Goal: Task Accomplishment & Management: Complete application form

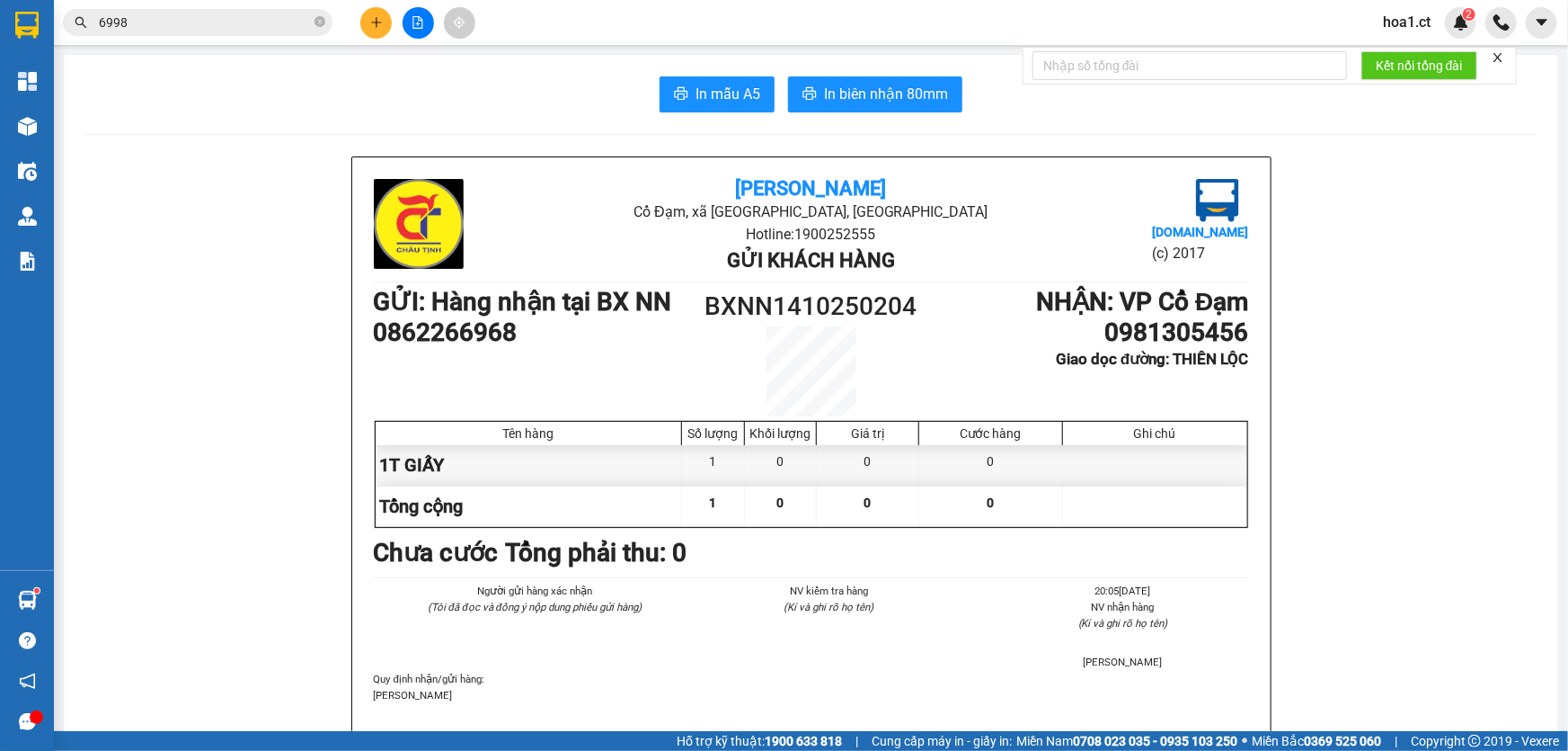
click at [1399, 26] on span "hoa1.ct" at bounding box center [1406, 22] width 76 height 22
click at [1397, 52] on span "Đăng xuất" at bounding box center [1435, 56] width 76 height 20
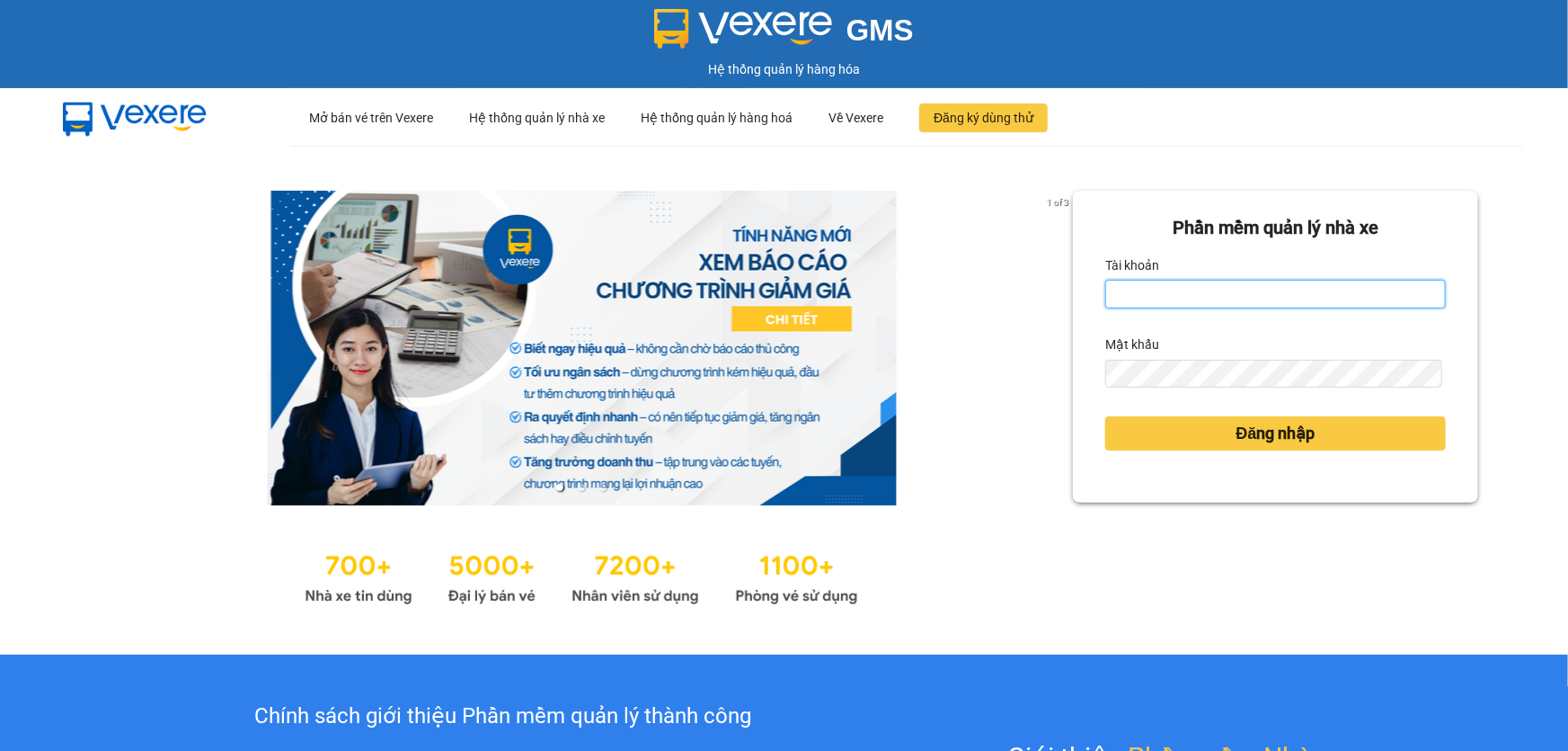
click at [1145, 298] on input "Tài khoản" at bounding box center [1275, 294] width 341 height 29
type input "diepcd.ct"
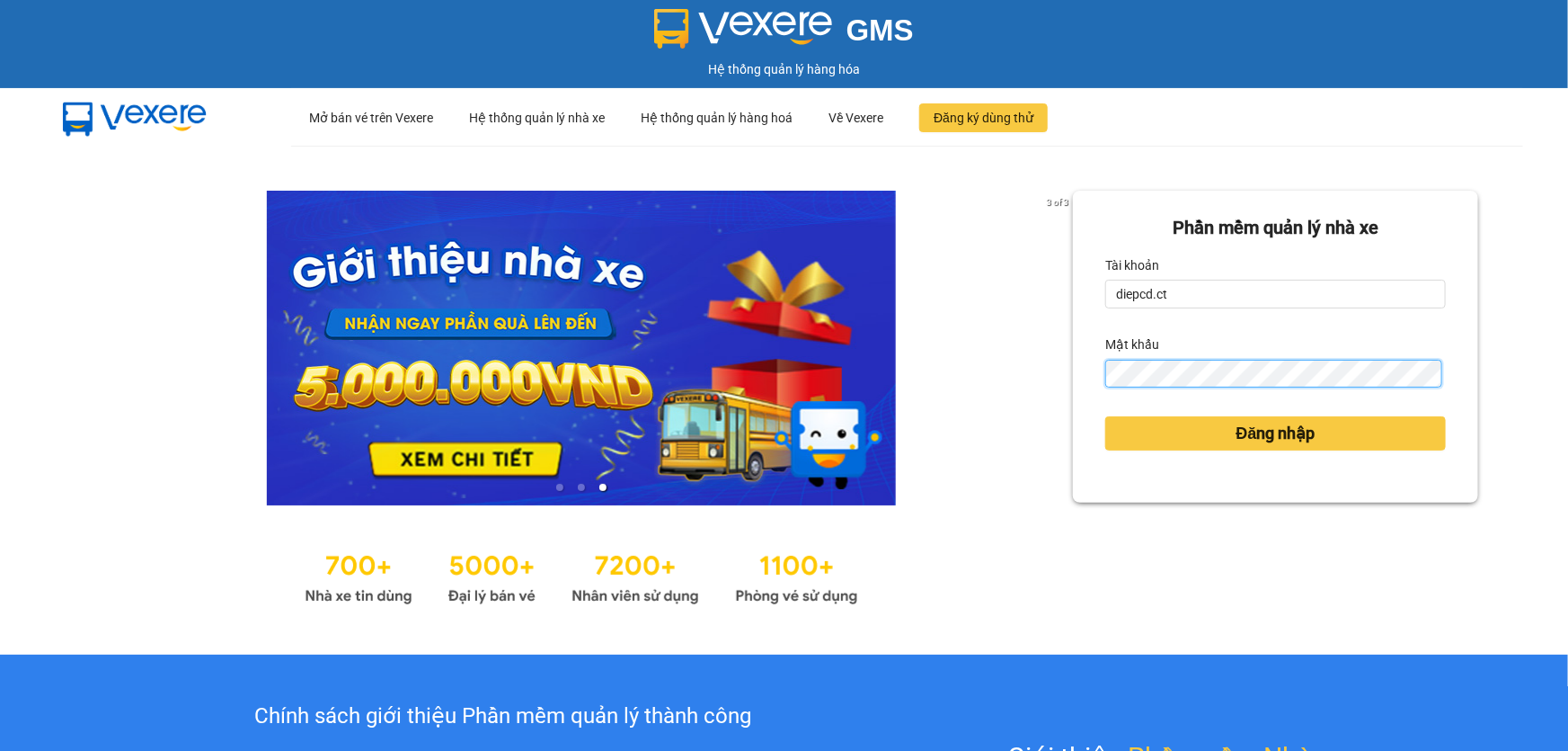
click at [1105, 416] on button "Đăng nhập" at bounding box center [1275, 433] width 341 height 34
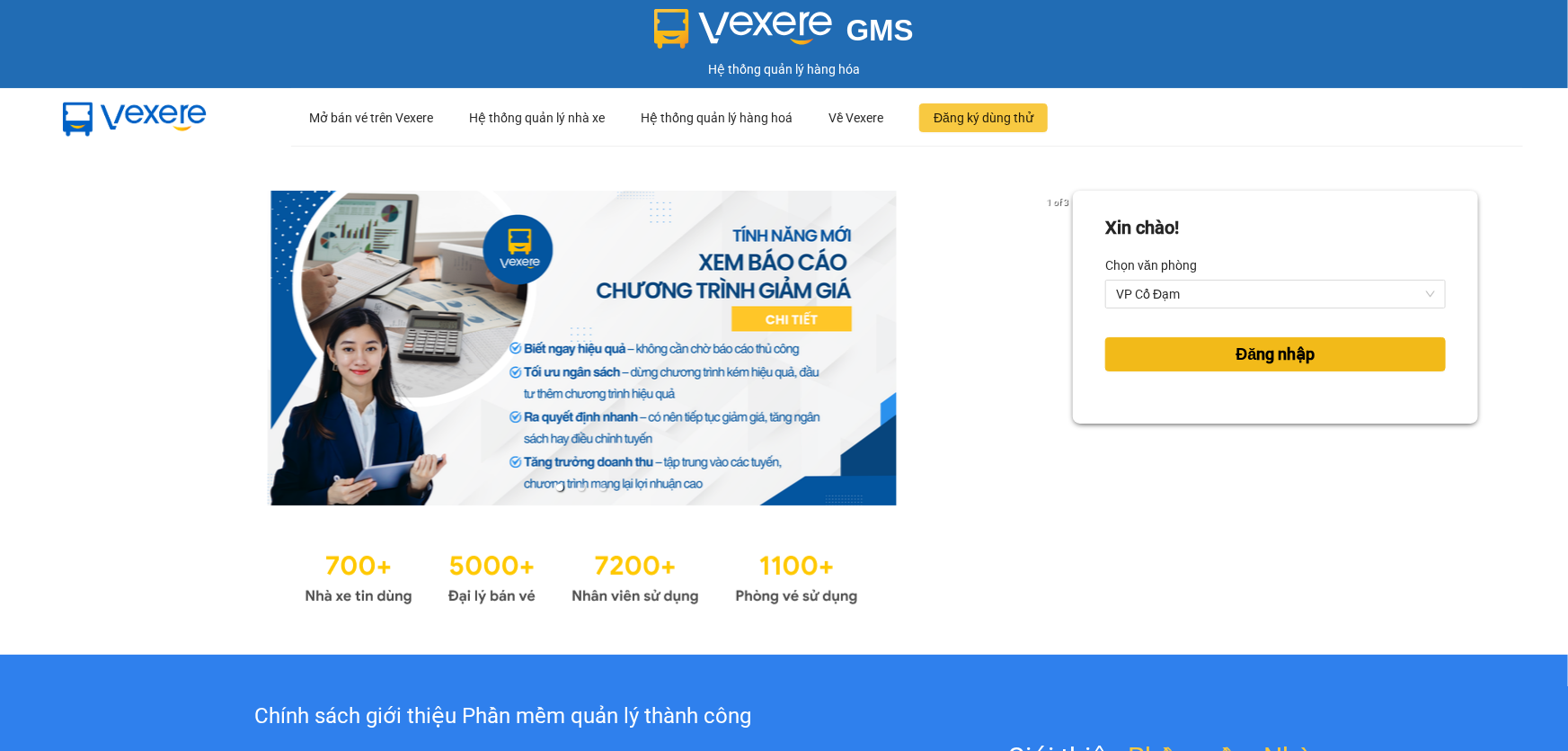
click at [1241, 353] on span "Đăng nhập" at bounding box center [1275, 354] width 79 height 25
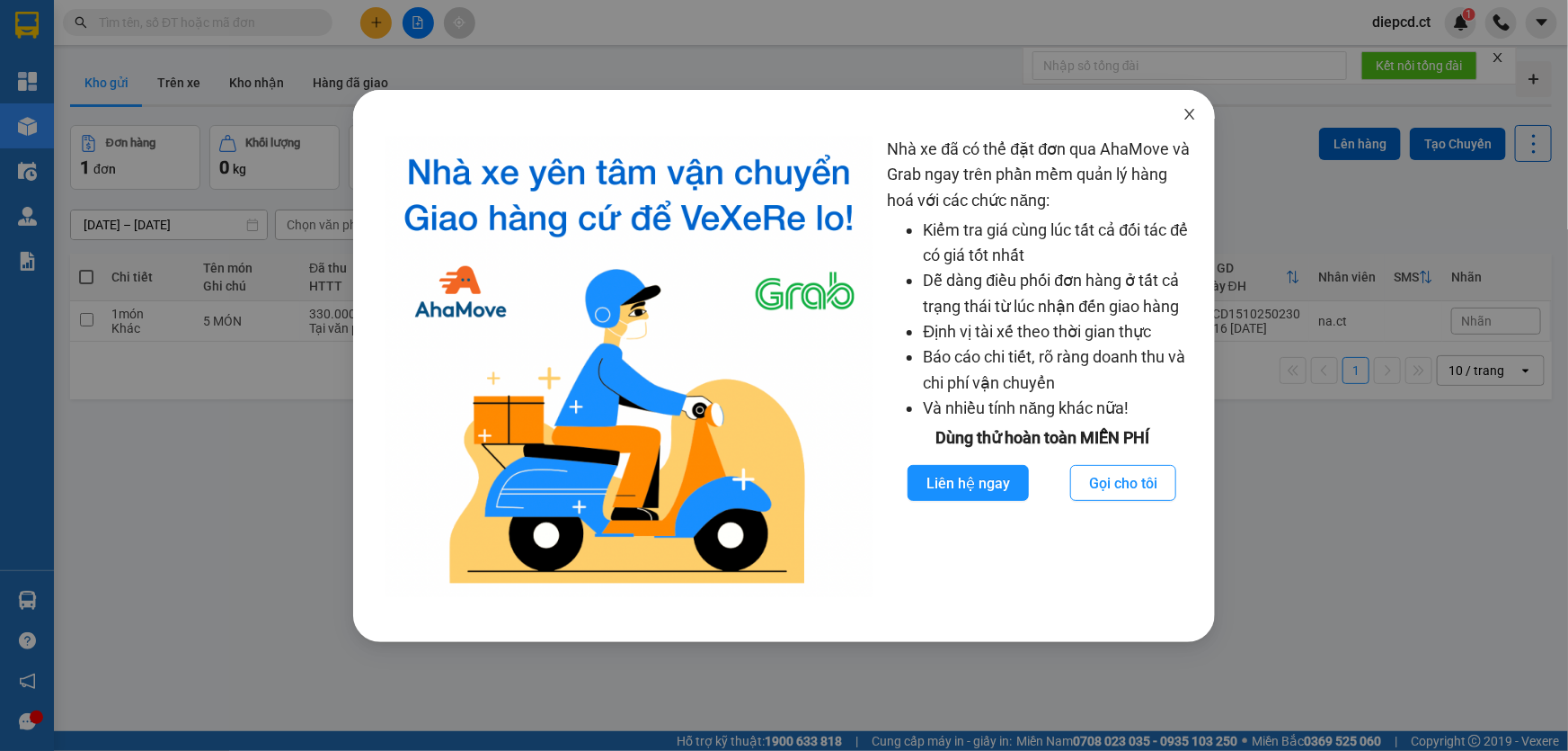
click at [1187, 120] on icon "close" at bounding box center [1189, 114] width 14 height 14
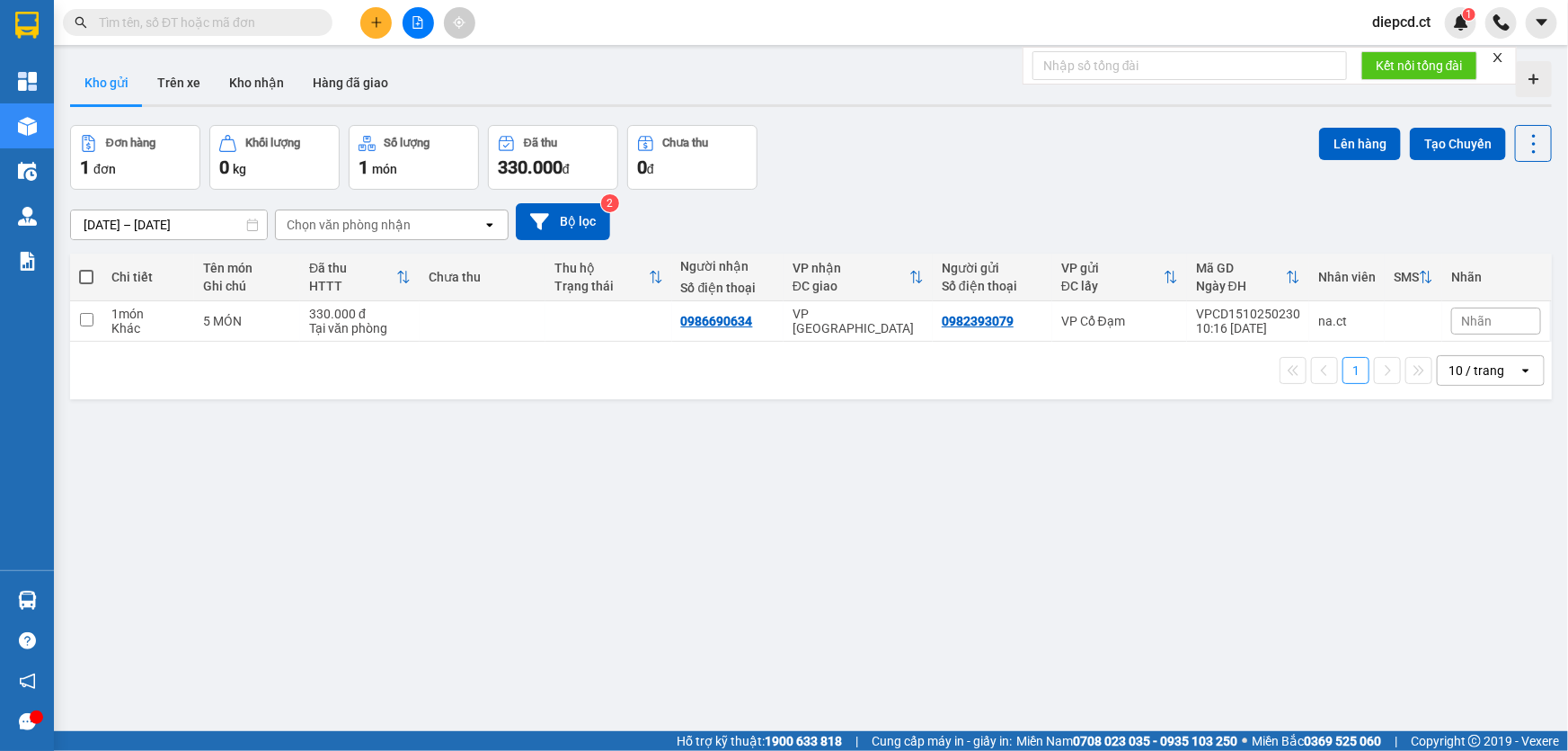
click at [198, 27] on input "text" at bounding box center [205, 23] width 212 height 20
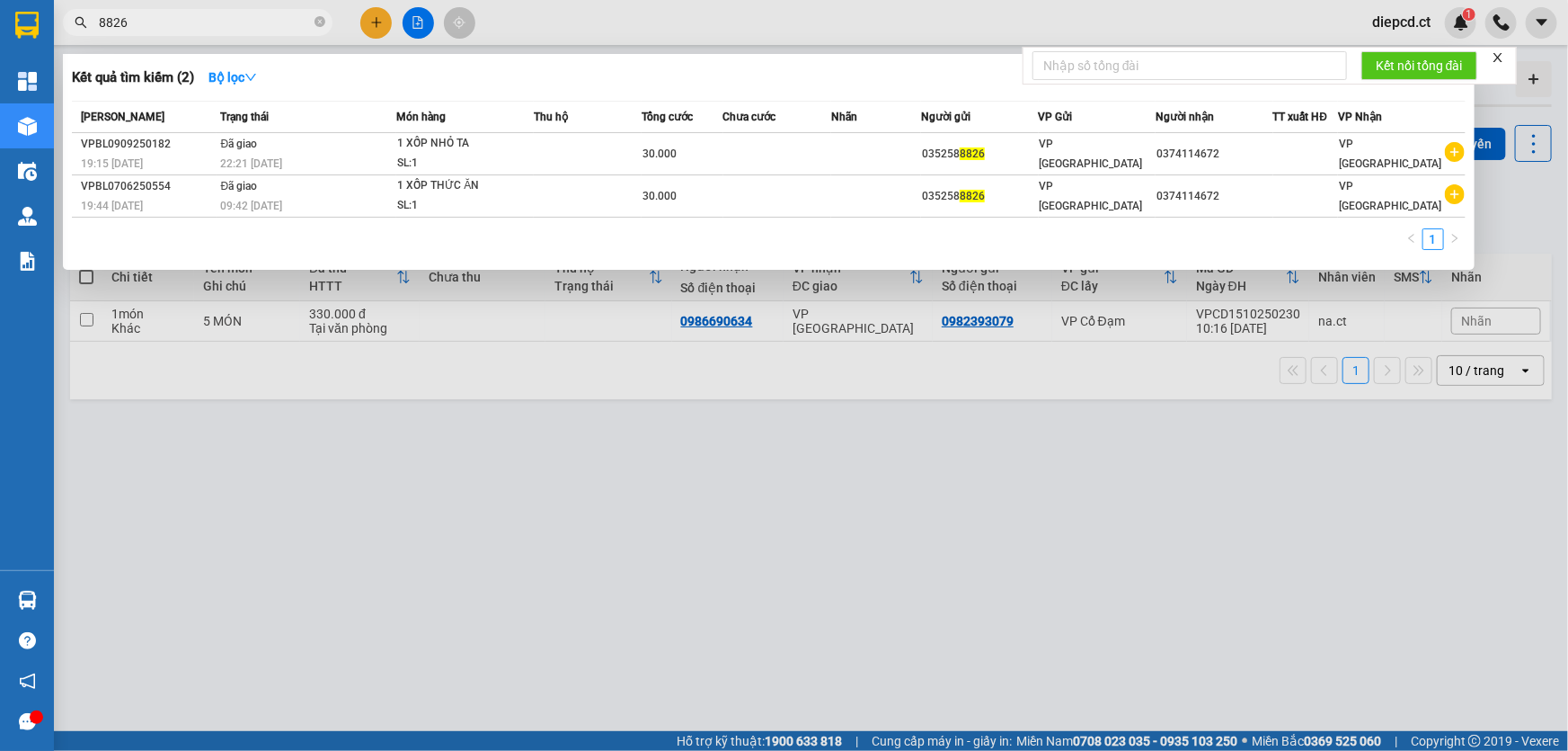
click at [138, 24] on input "8826" at bounding box center [205, 23] width 212 height 20
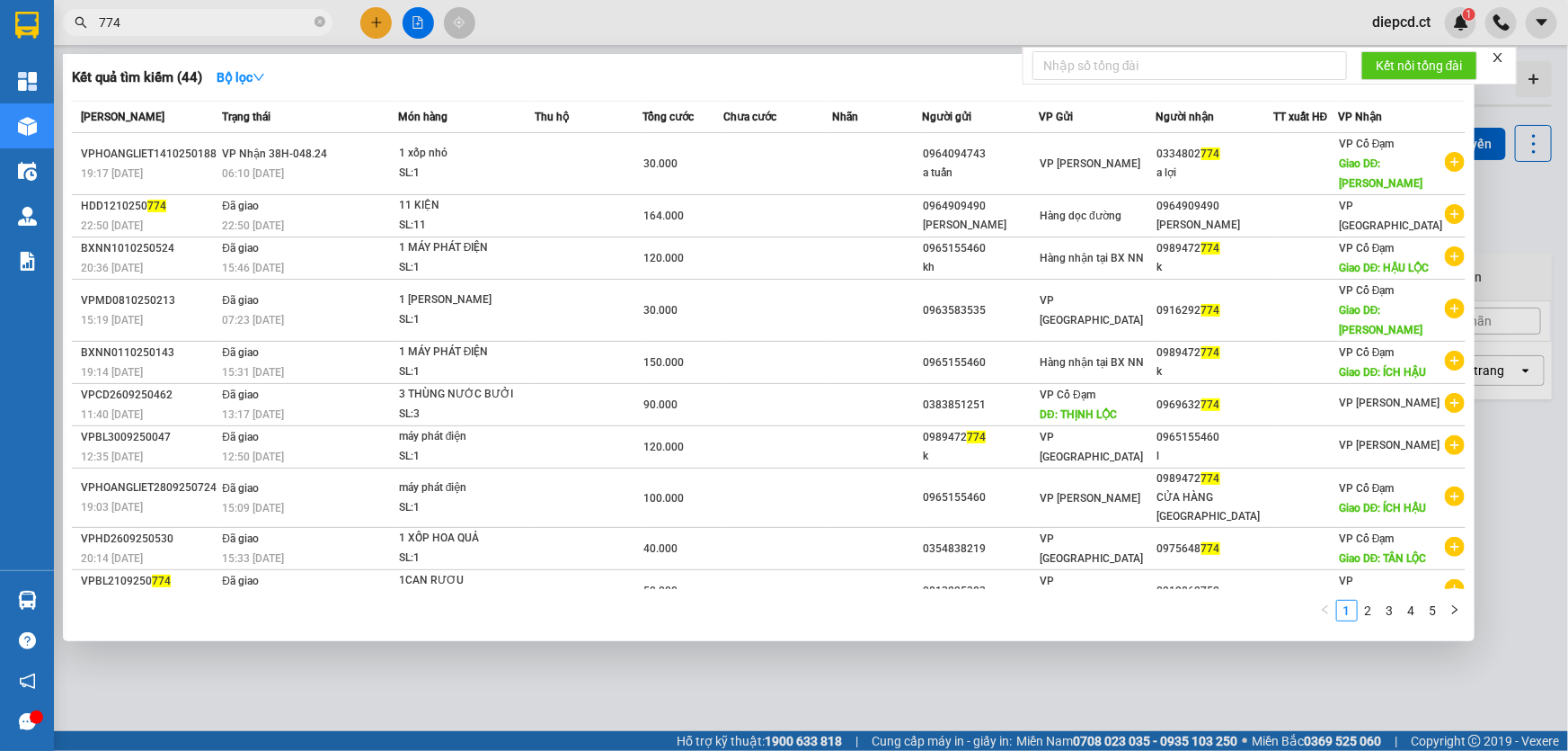
type input "774"
click at [378, 24] on div at bounding box center [784, 375] width 1568 height 751
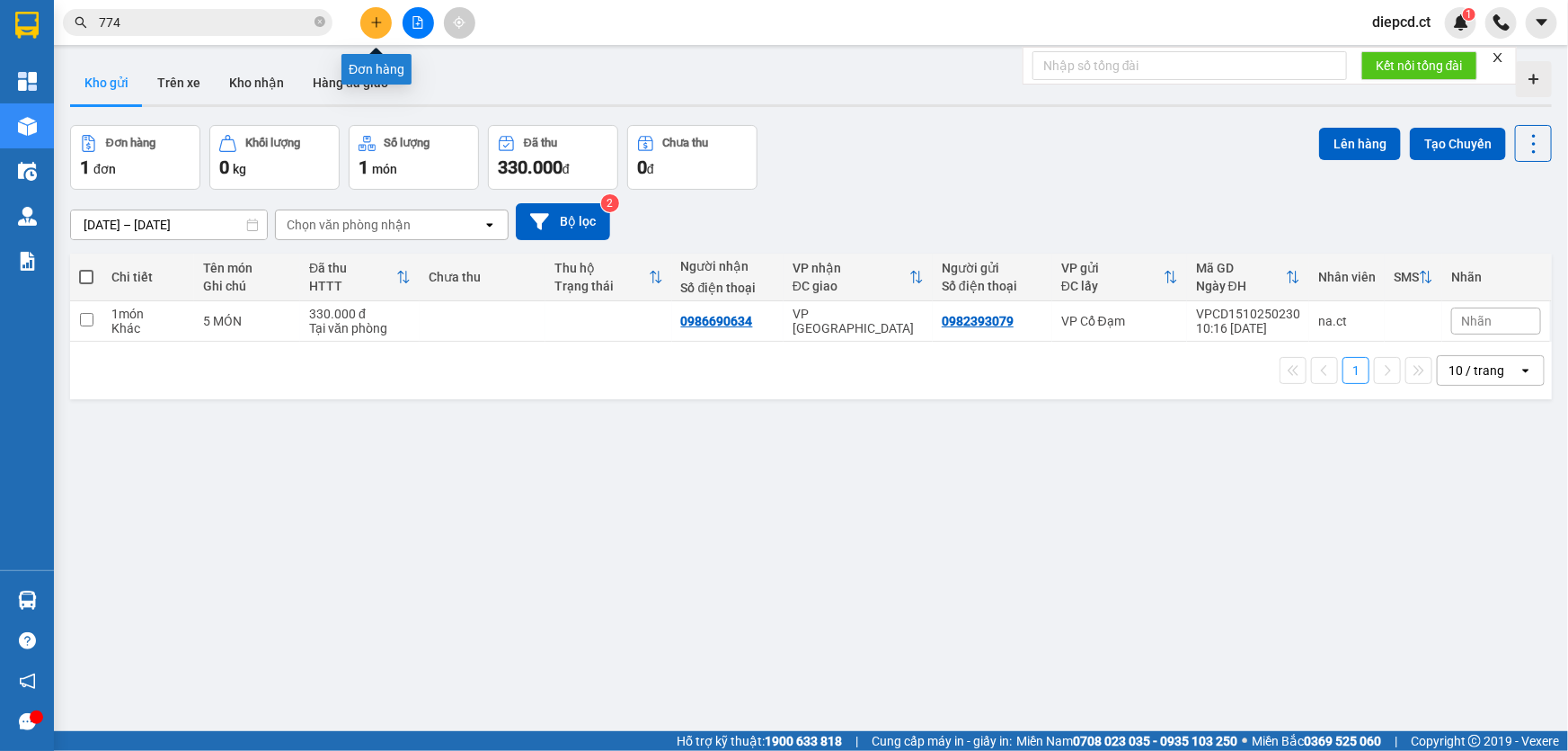
click at [375, 20] on icon "plus" at bounding box center [376, 22] width 13 height 13
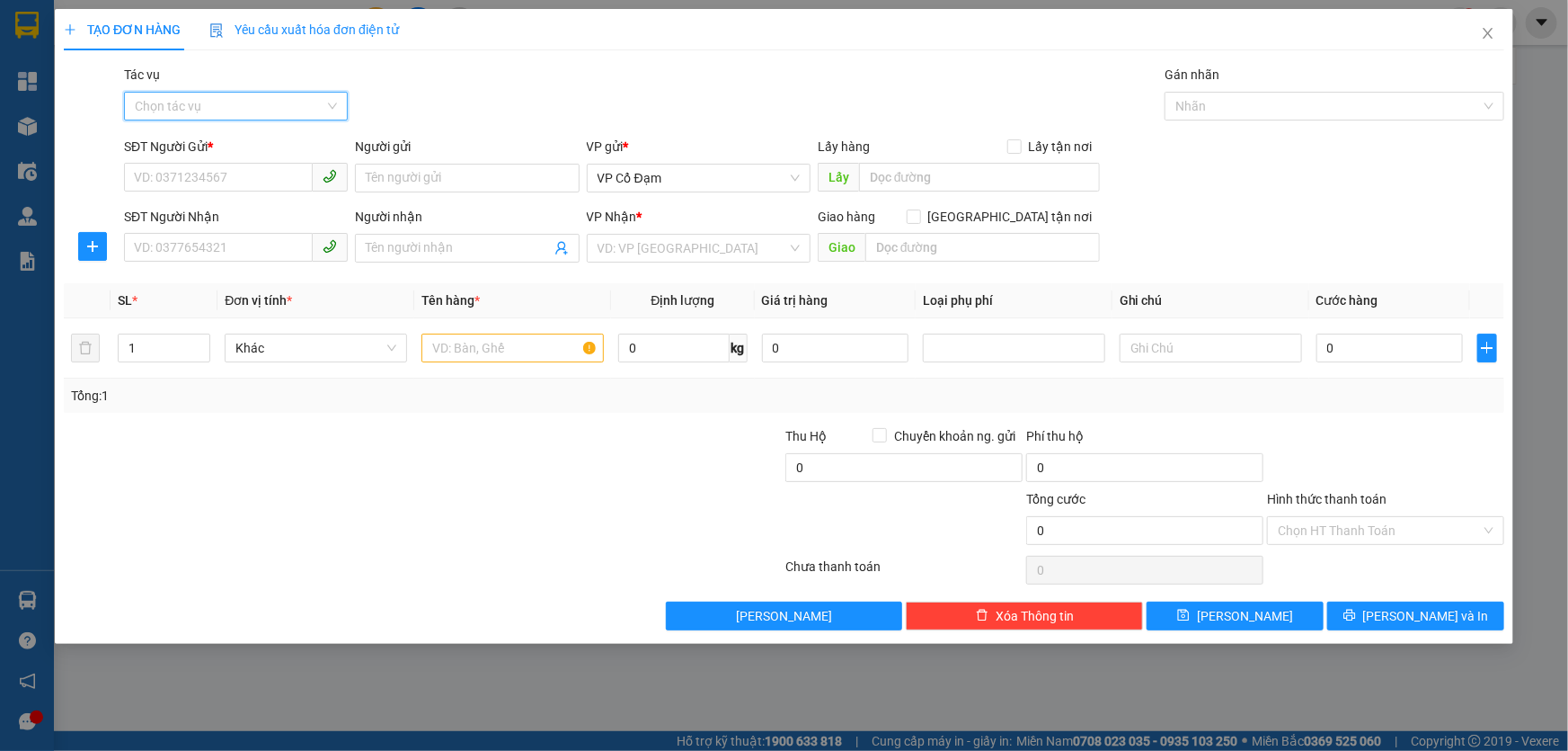
click at [245, 102] on input "Tác vụ" at bounding box center [230, 106] width 190 height 27
click at [222, 141] on div "Nhập hàng lên xe" at bounding box center [236, 142] width 202 height 20
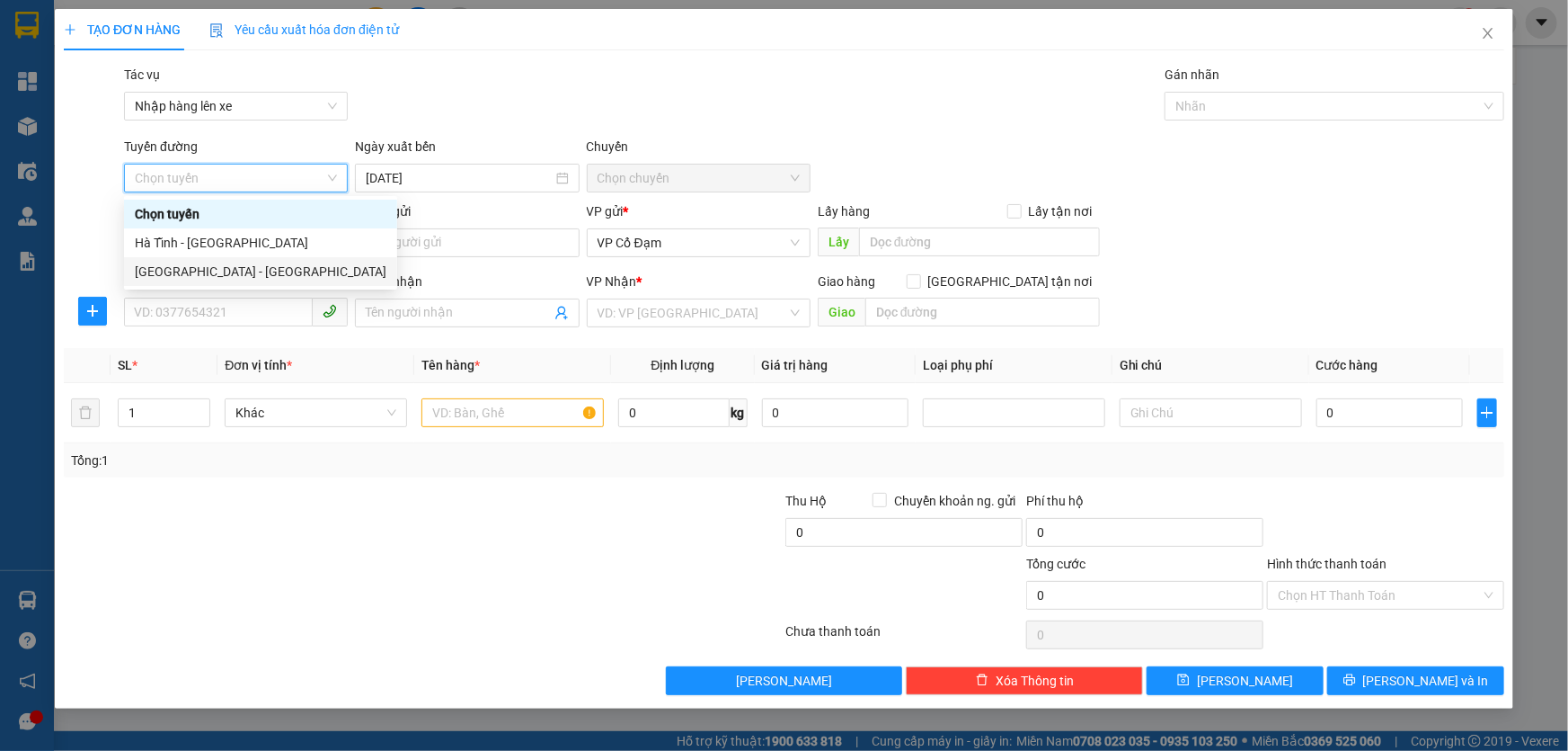
click at [180, 271] on div "[GEOGRAPHIC_DATA] - [GEOGRAPHIC_DATA]" at bounding box center [261, 272] width 252 height 20
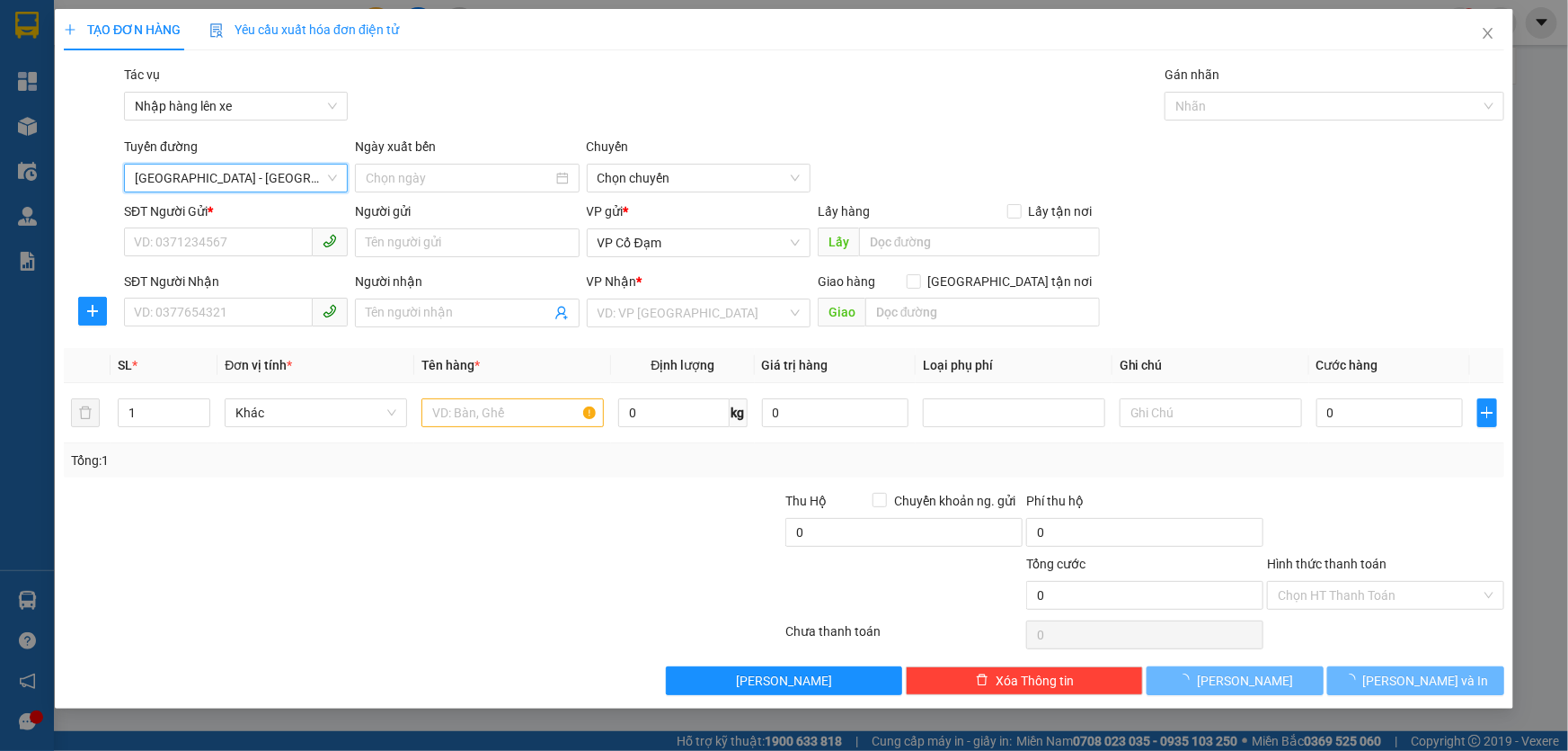
type input "[DATE]"
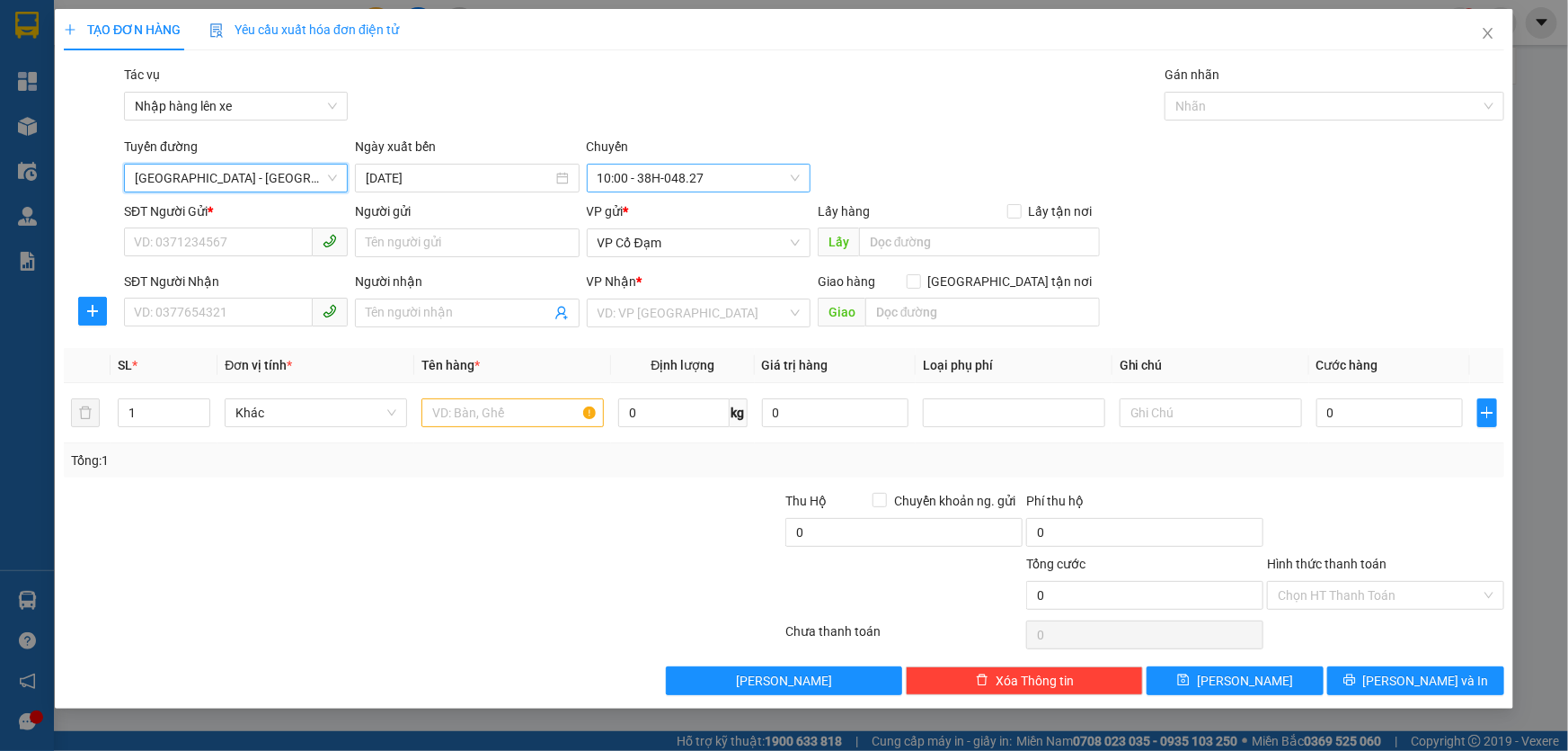
click at [697, 182] on span "10:00 - 38H-048.27" at bounding box center [699, 178] width 202 height 27
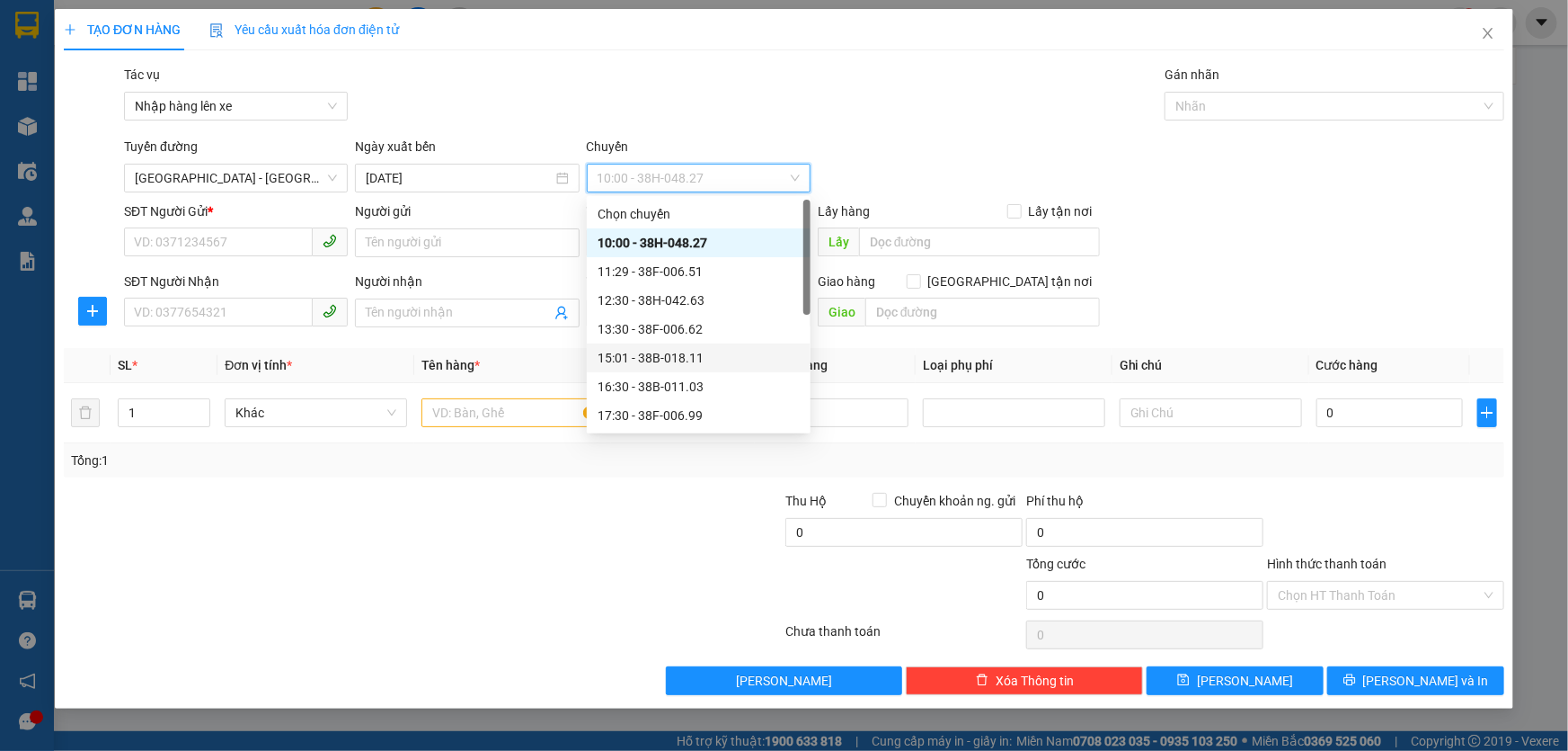
click at [683, 357] on div "15:01 - 38B-018.11" at bounding box center [699, 358] width 202 height 20
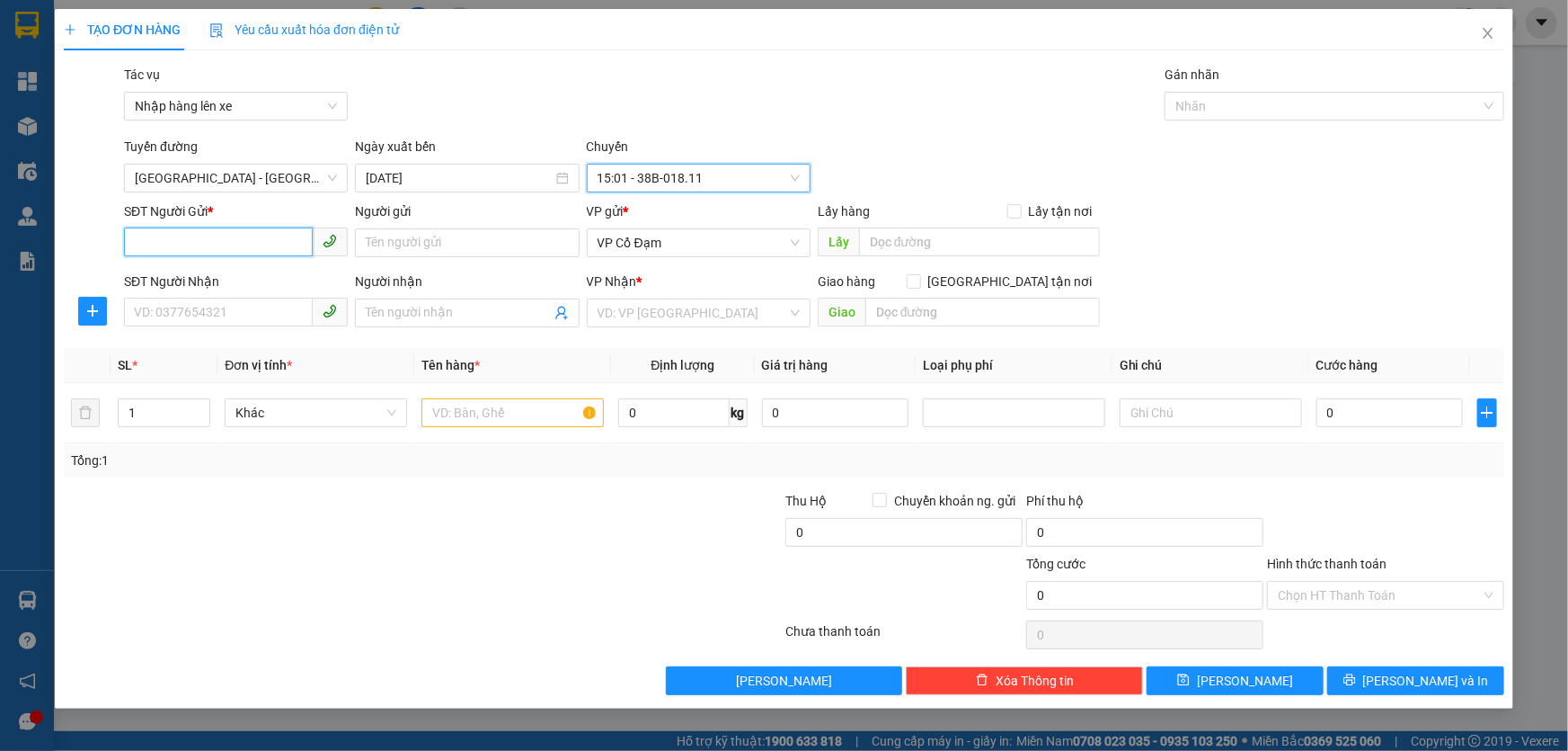
click at [242, 246] on input "SĐT Người Gửi *" at bounding box center [218, 241] width 189 height 29
paste input "0344986101"
type input "0344986101"
click at [239, 314] on input "SĐT Người Nhận" at bounding box center [218, 312] width 189 height 29
paste input "0931372993"
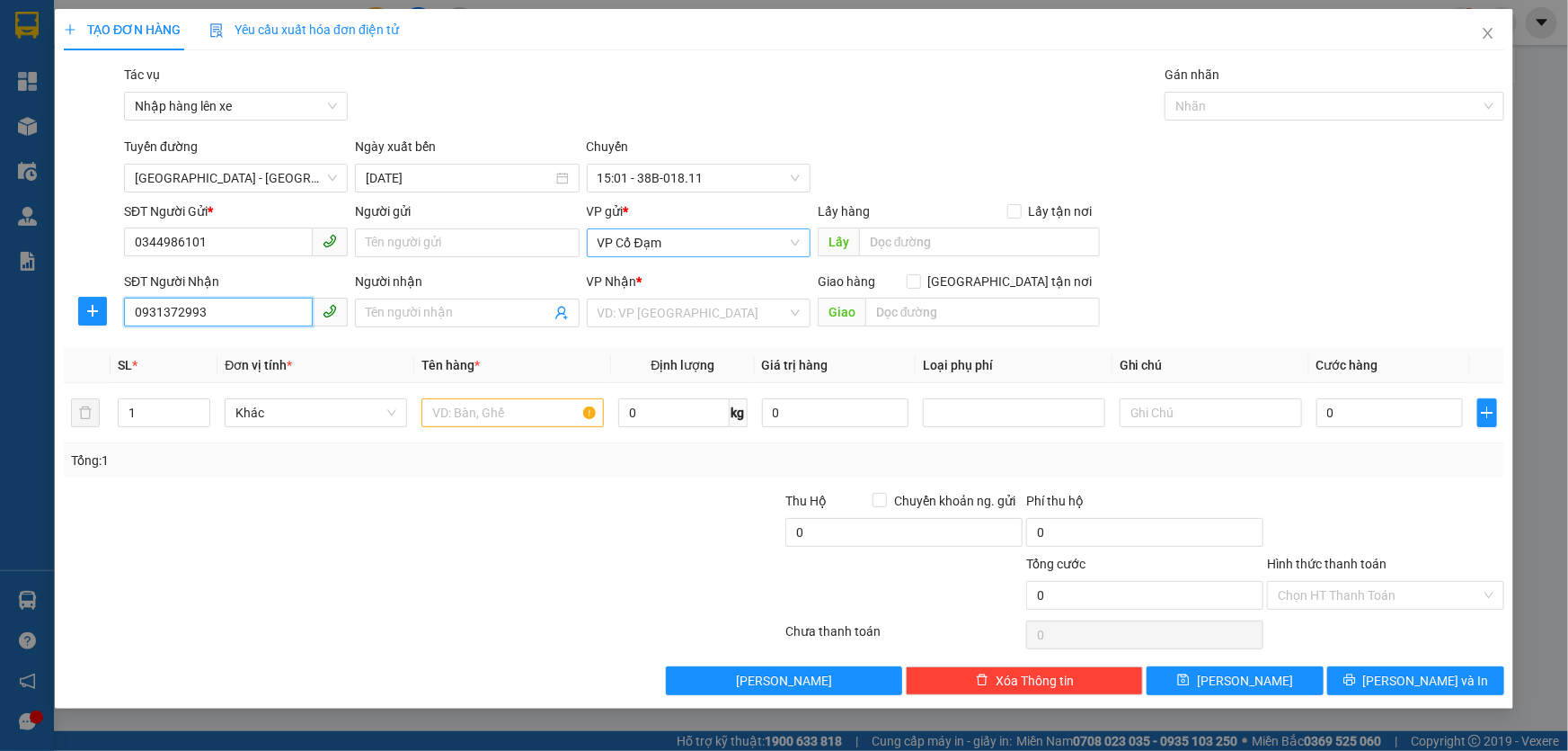
click at [702, 245] on span "VP Cổ Đạm" at bounding box center [699, 242] width 202 height 27
type input "0931372993"
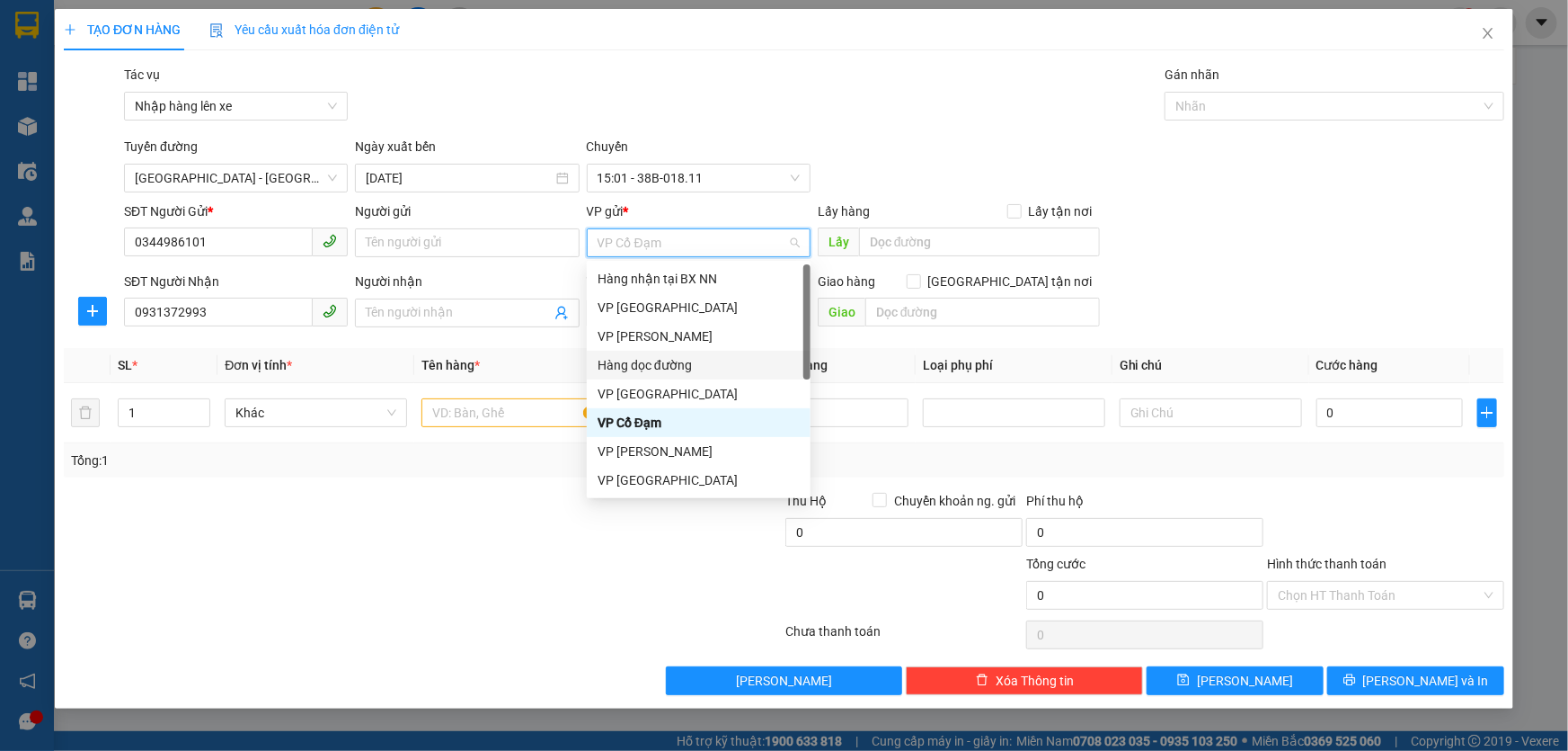
click at [661, 360] on div "Hàng dọc đường" at bounding box center [699, 365] width 202 height 20
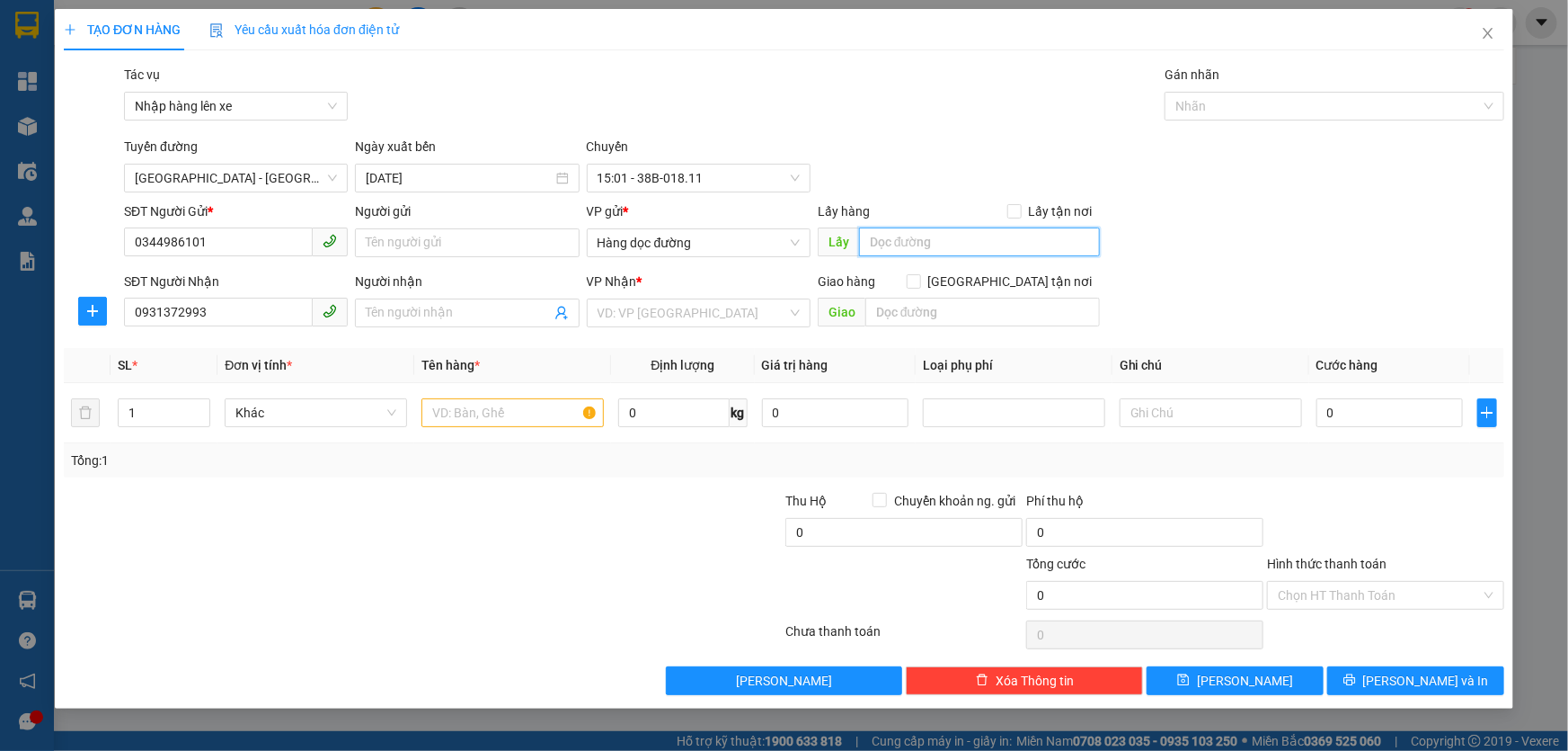
click at [921, 239] on input "text" at bounding box center [978, 241] width 241 height 29
type input "Vực Vòng - [GEOGRAPHIC_DATA]"
click at [688, 306] on input "search" at bounding box center [693, 312] width 190 height 27
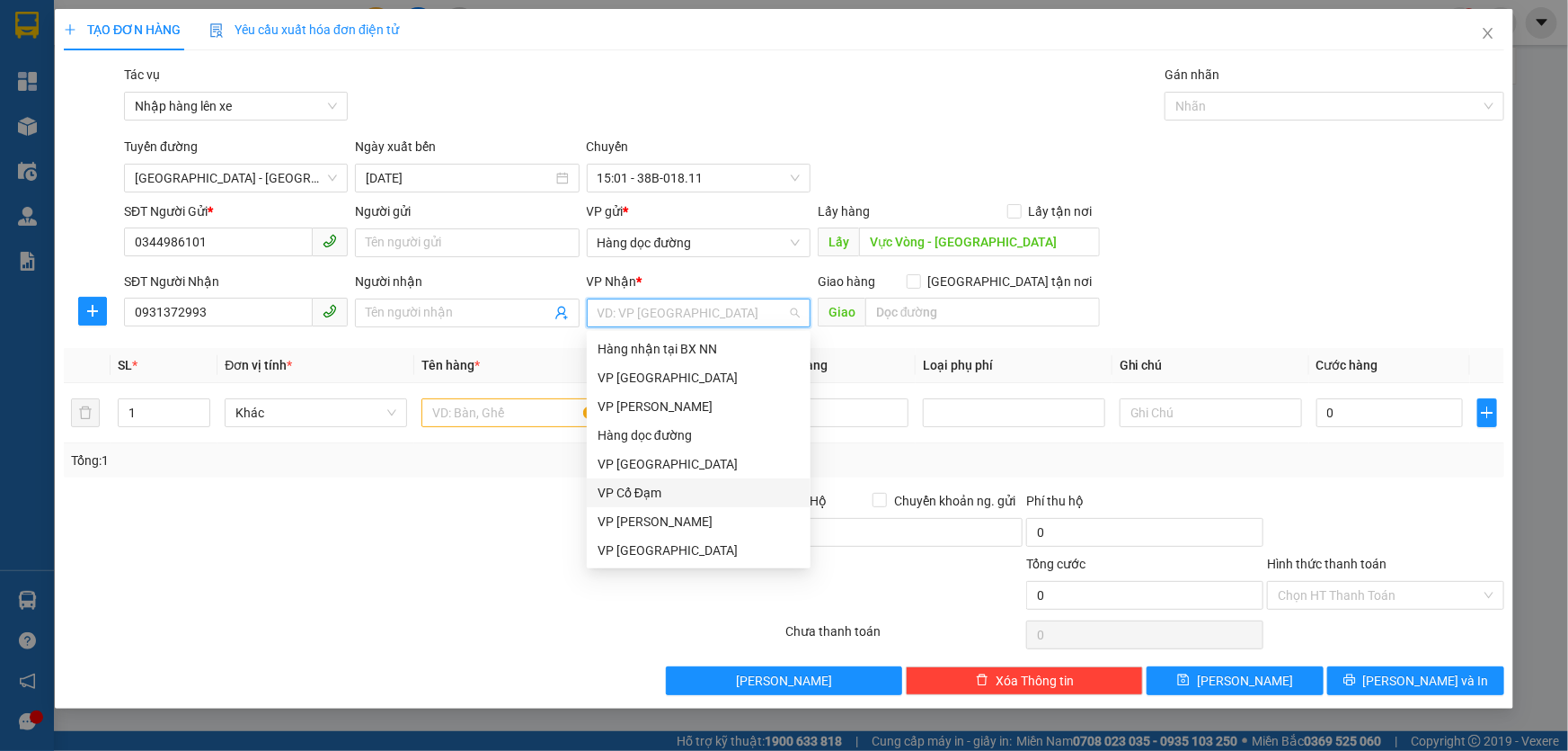
click at [631, 492] on div "VP Cổ Đạm" at bounding box center [699, 493] width 202 height 20
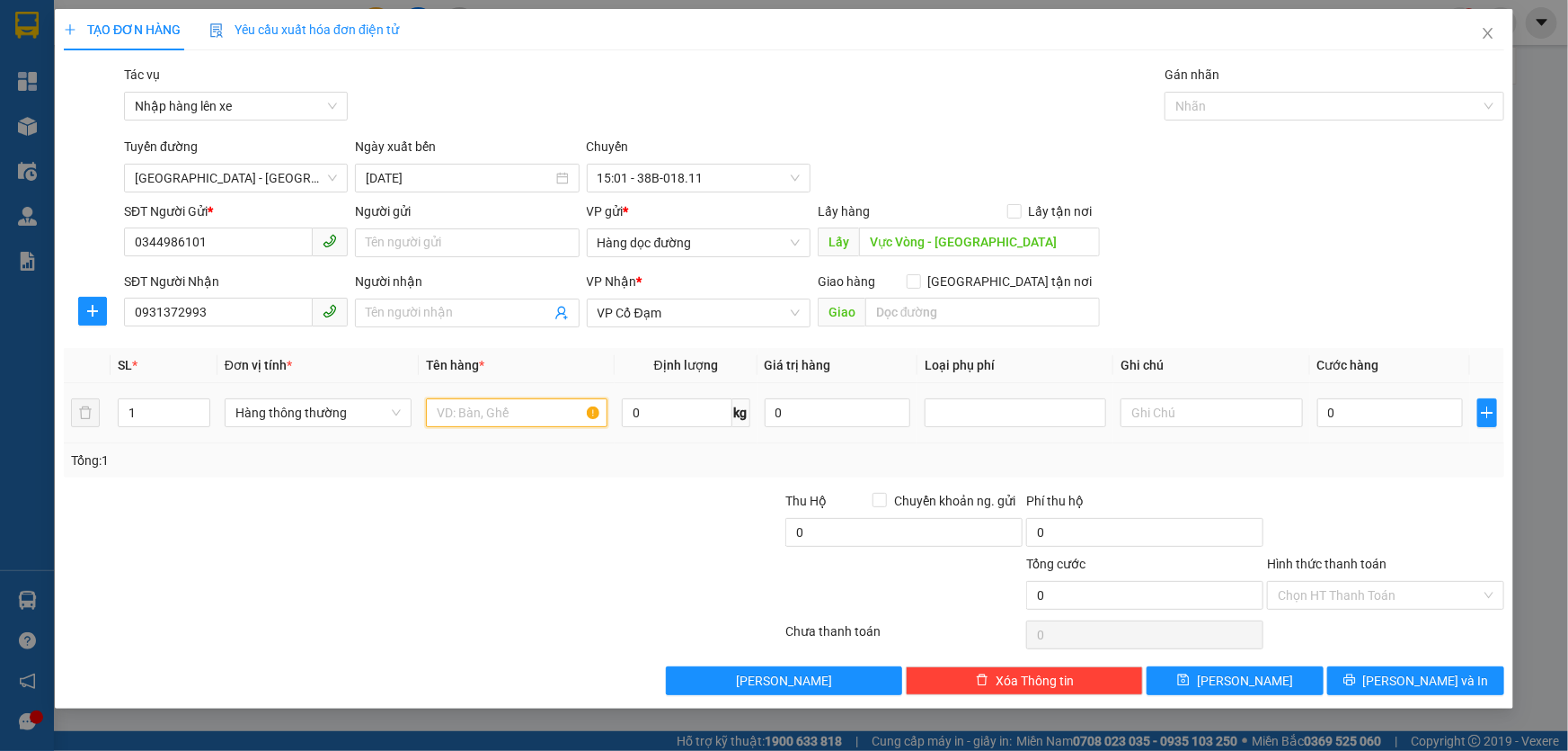
click at [463, 413] on input "text" at bounding box center [517, 412] width 182 height 29
type input "2 kiện"
type input "2"
click at [204, 405] on span "up" at bounding box center [200, 408] width 11 height 11
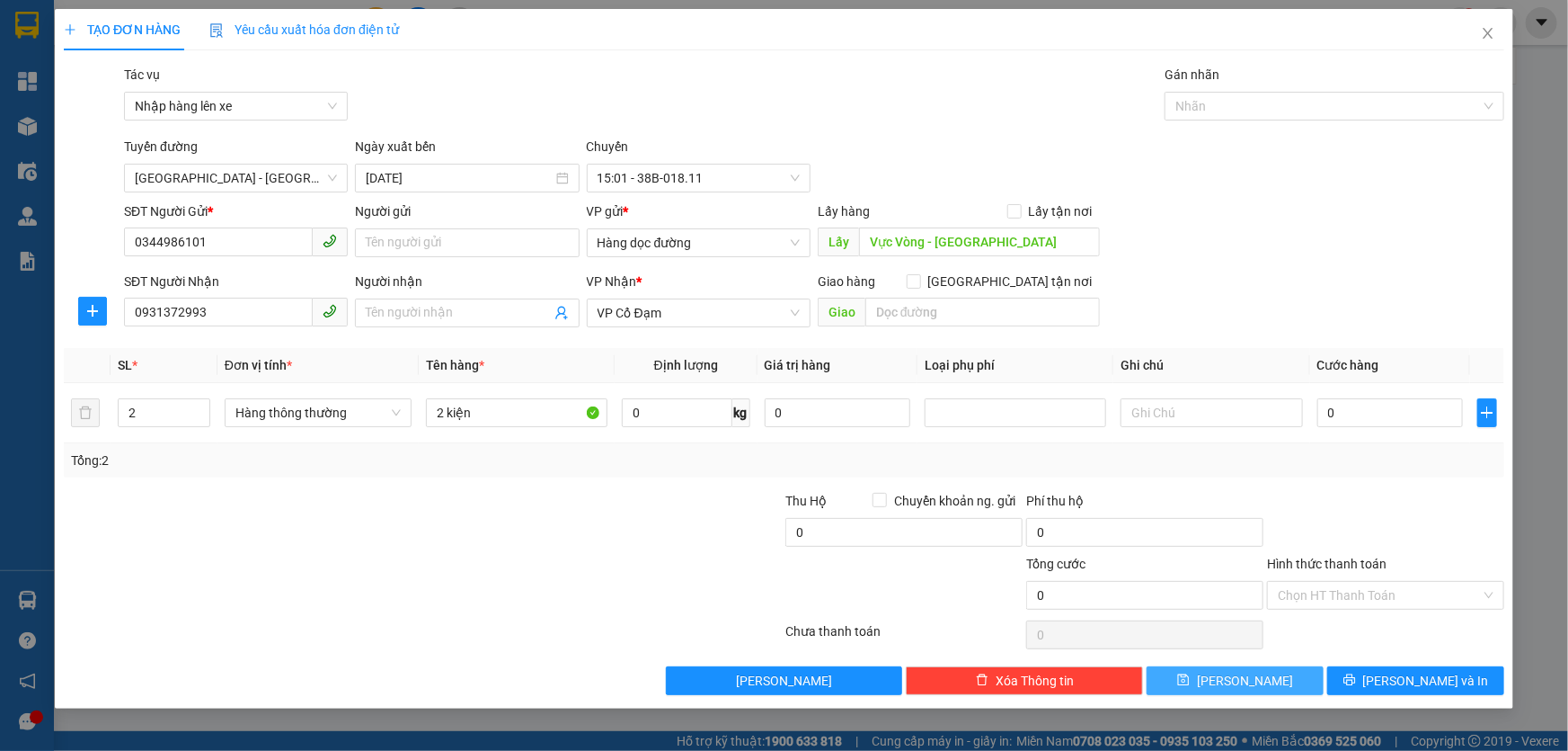
click at [1231, 675] on button "[PERSON_NAME]" at bounding box center [1234, 680] width 177 height 29
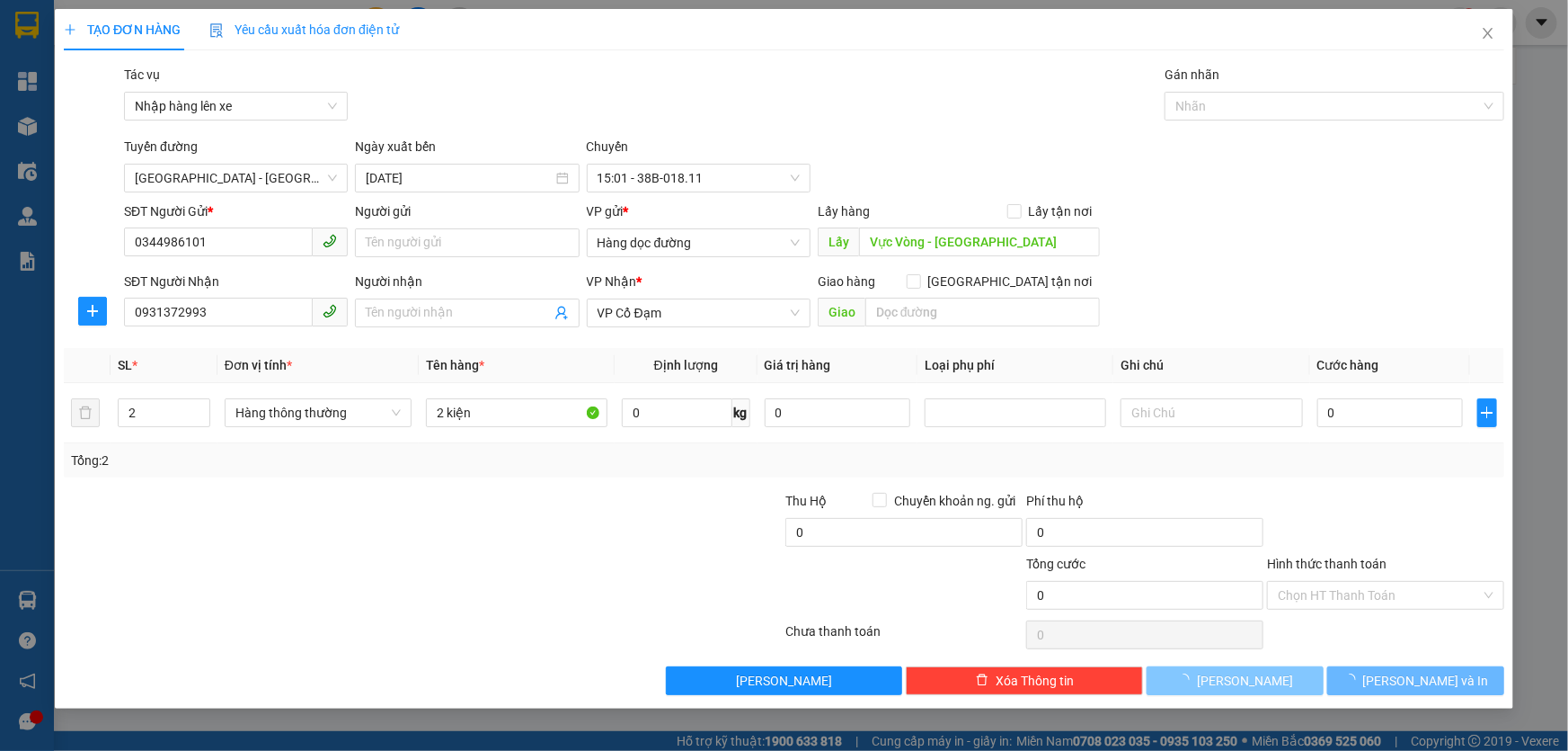
type input "1"
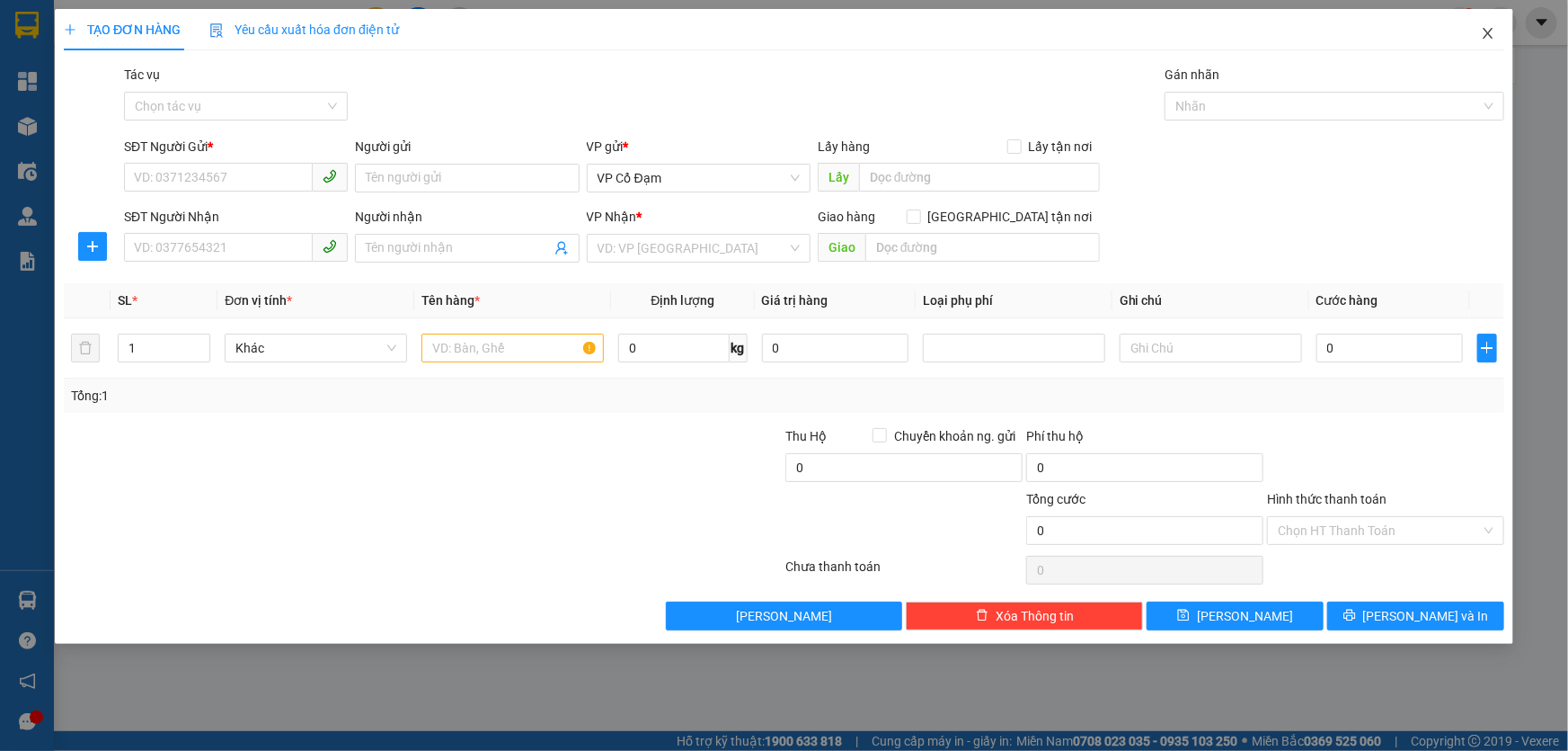
click at [1483, 34] on icon "close" at bounding box center [1487, 33] width 14 height 14
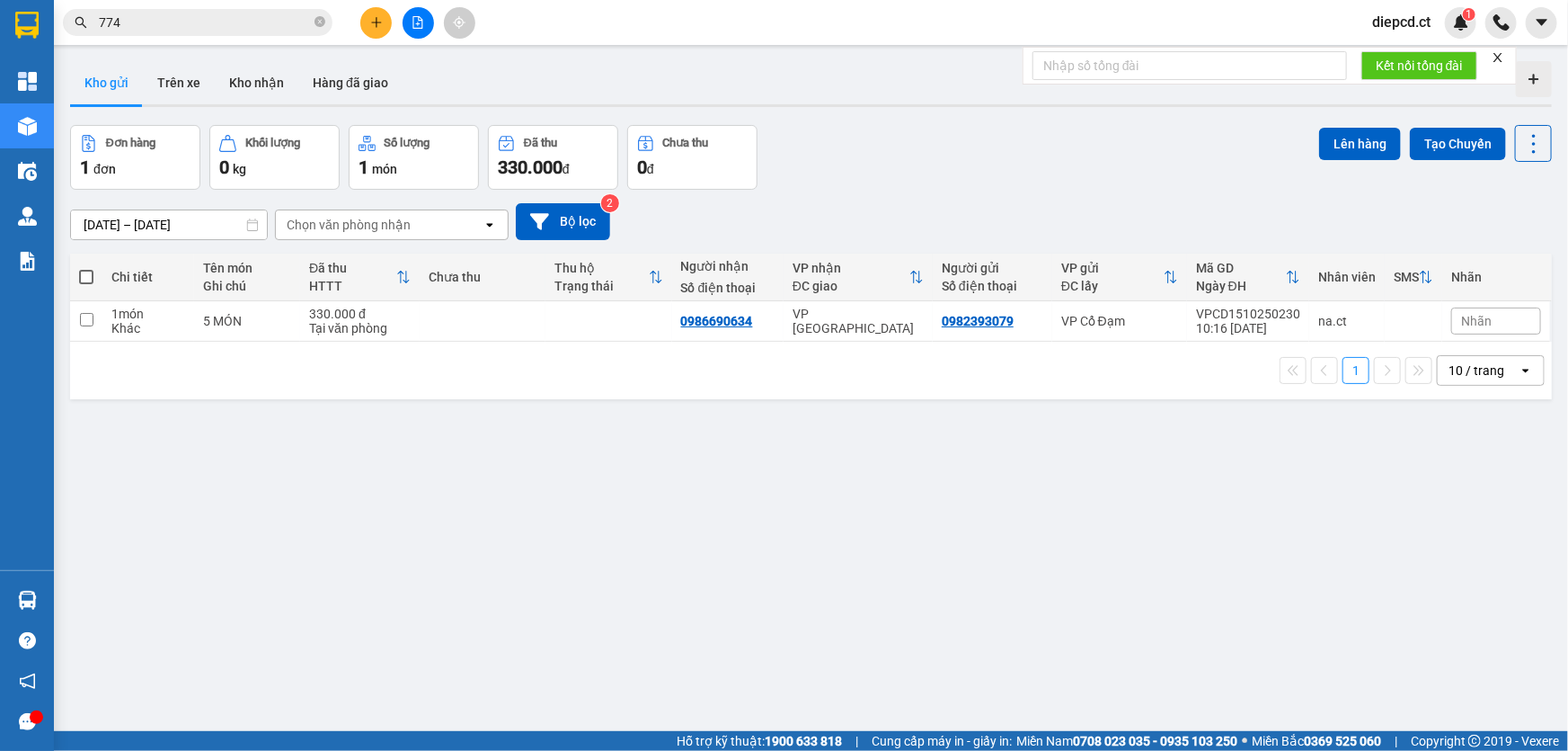
click at [179, 24] on input "774" at bounding box center [205, 23] width 212 height 20
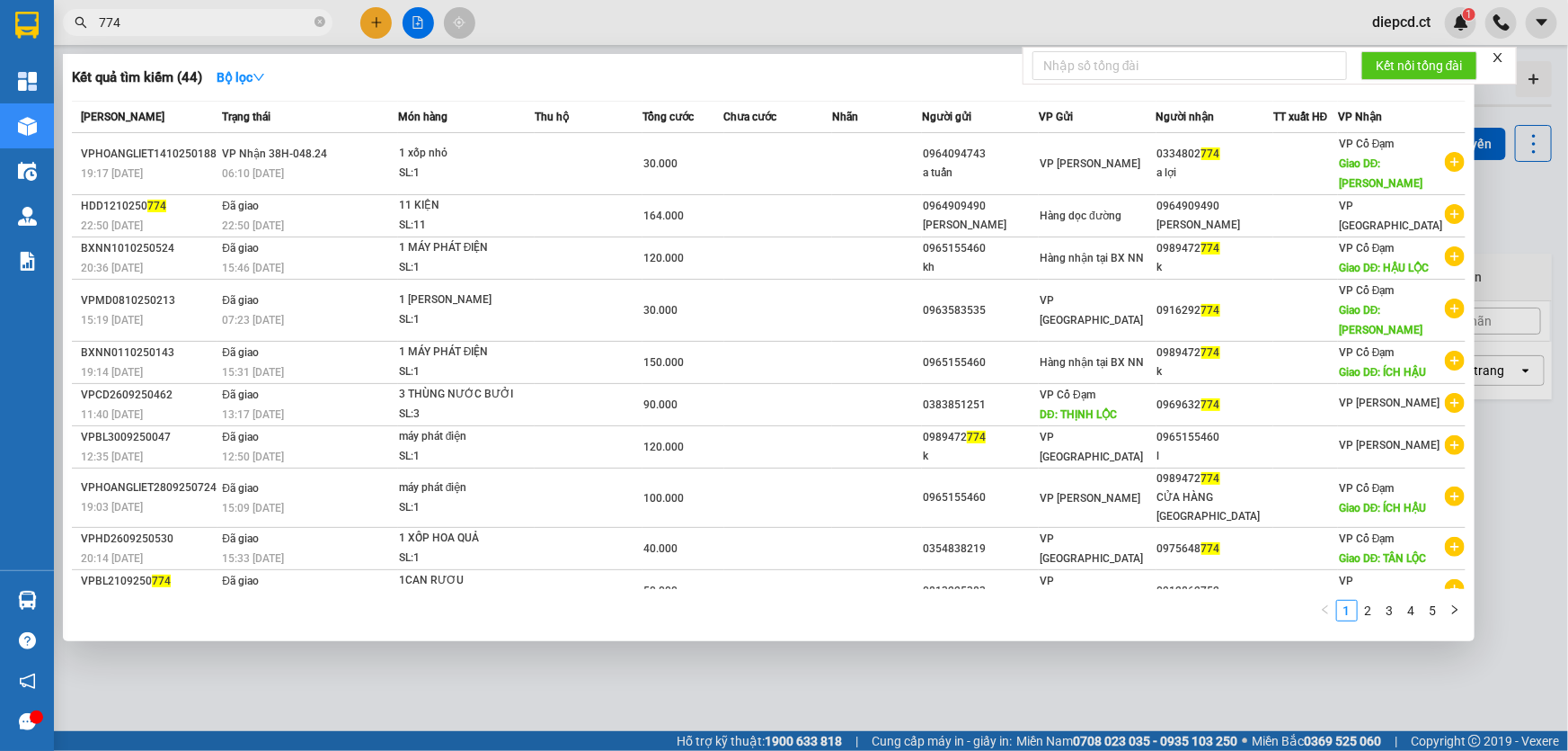
click at [179, 24] on input "774" at bounding box center [205, 23] width 212 height 20
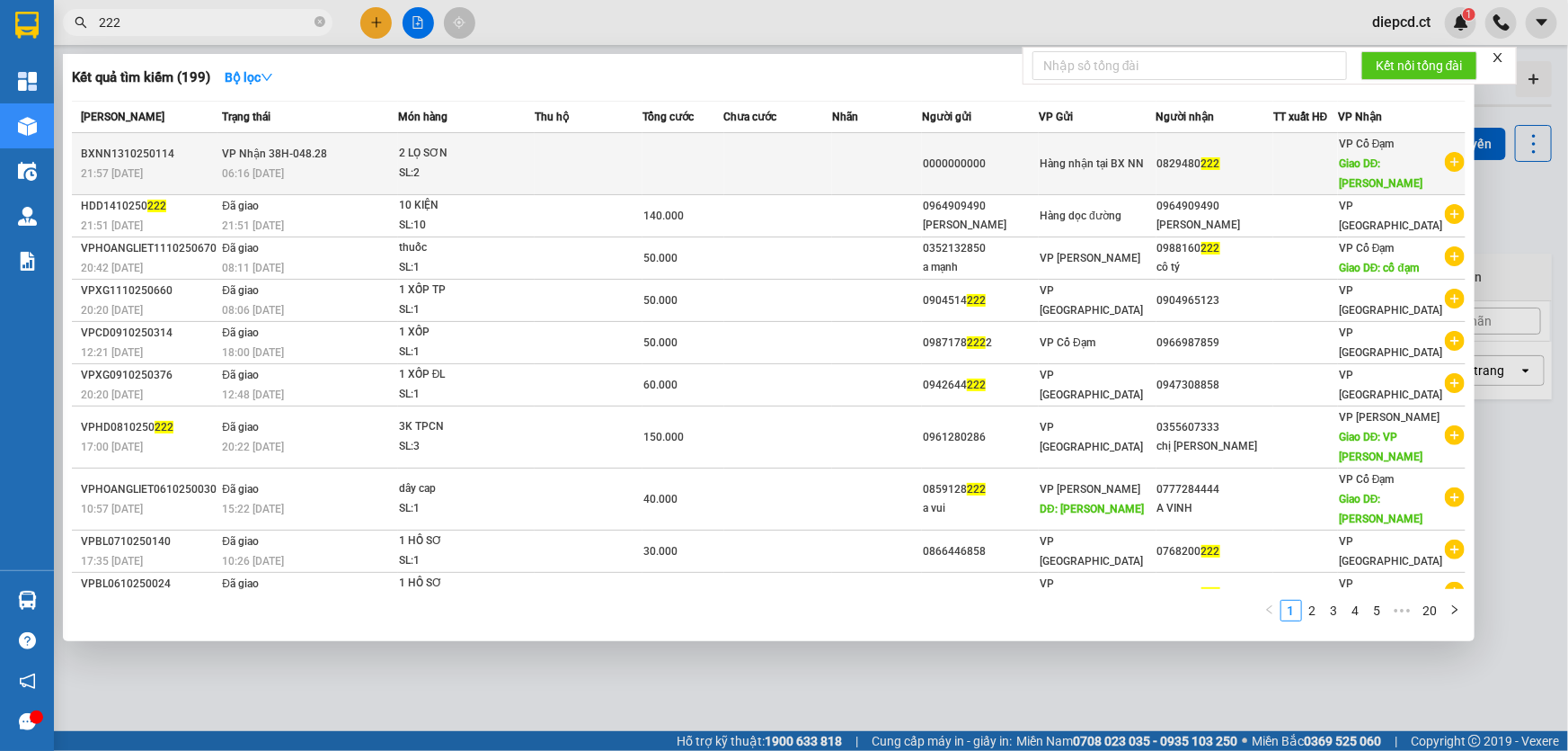
type input "222"
click at [375, 164] on div "06:16 [DATE]" at bounding box center [309, 174] width 174 height 20
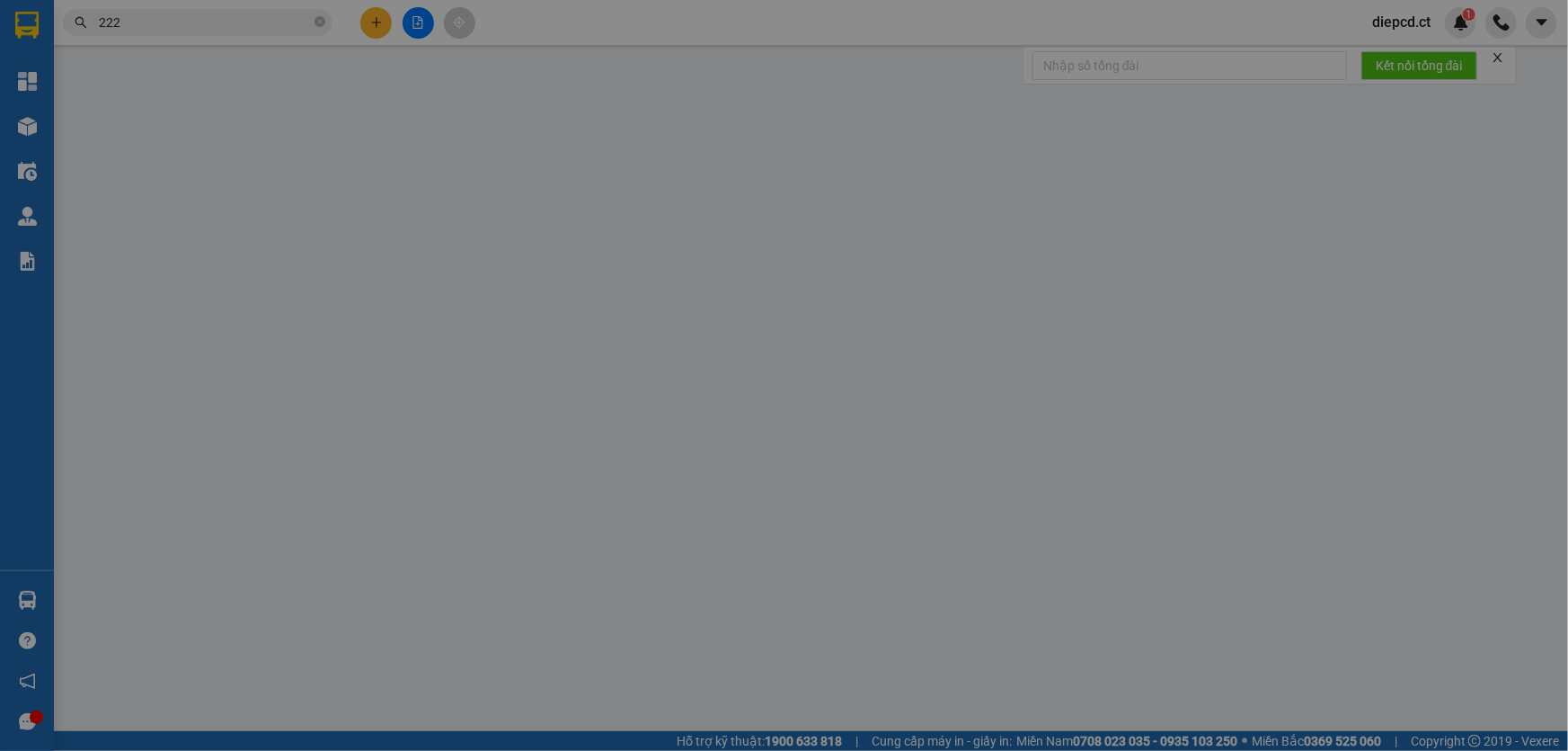
type input "0000000000"
type input "0829480222"
type input "XUÂN YÊN"
type input "0"
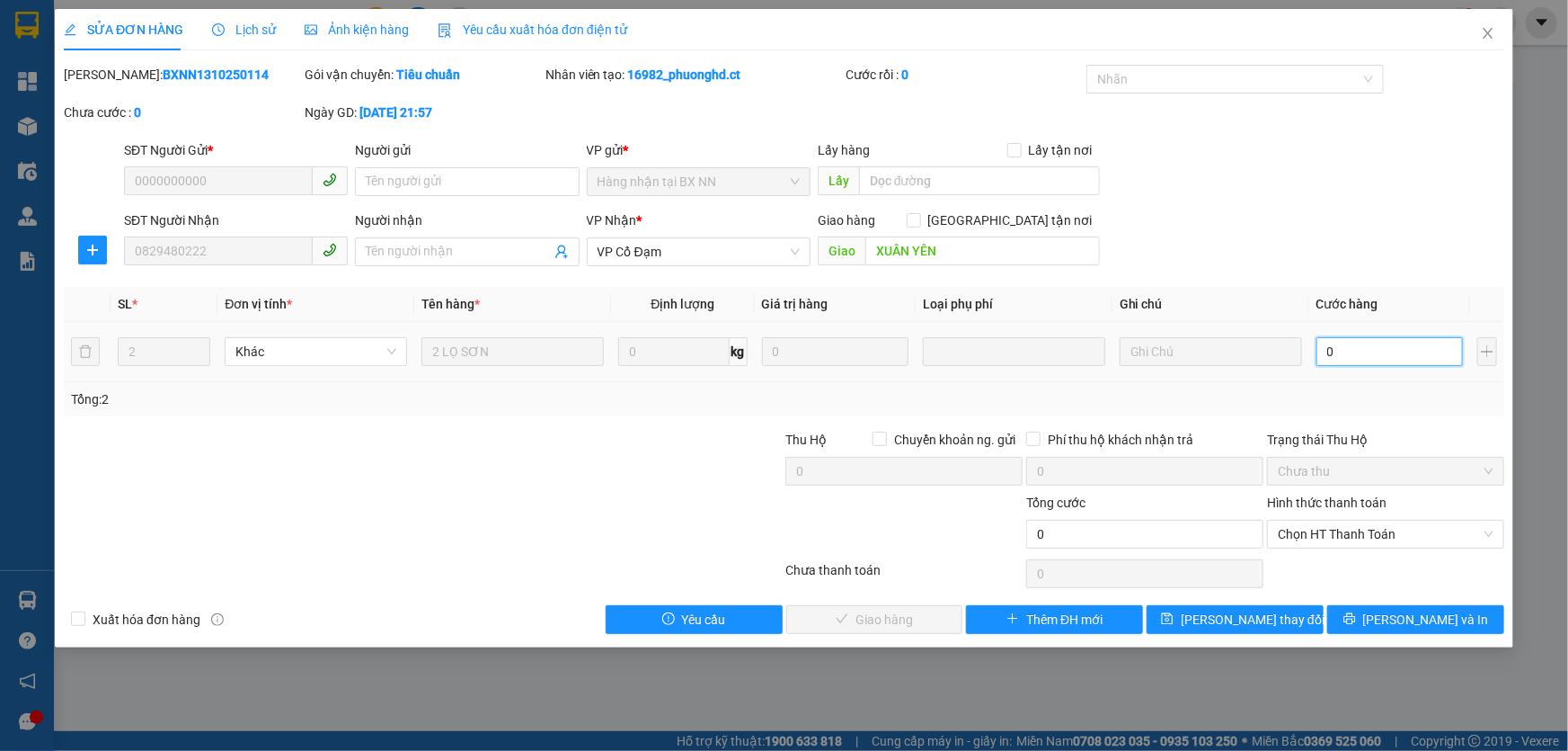
click at [1347, 359] on input "0" at bounding box center [1389, 351] width 147 height 29
type input "5"
type input "50"
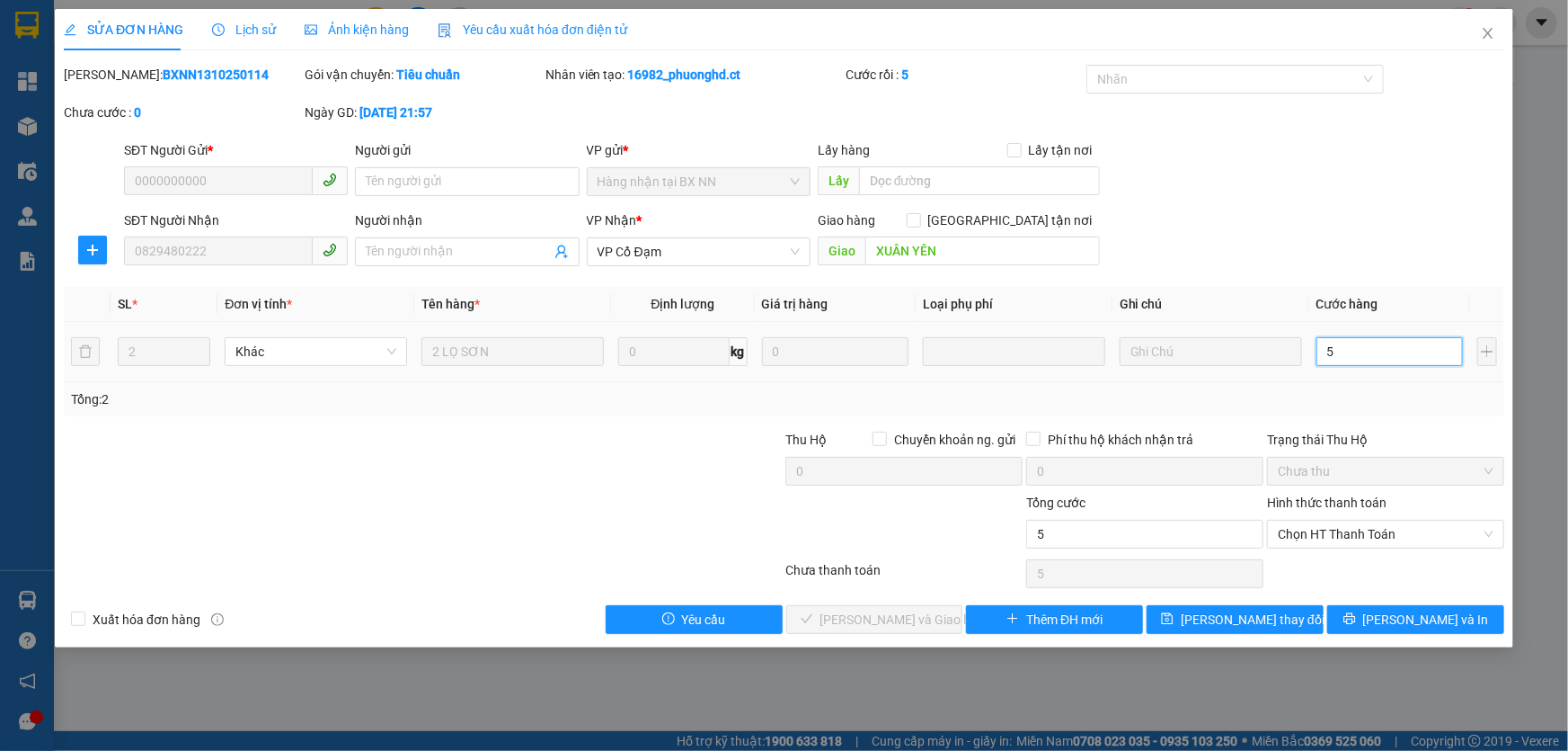
type input "50"
type input "50.000"
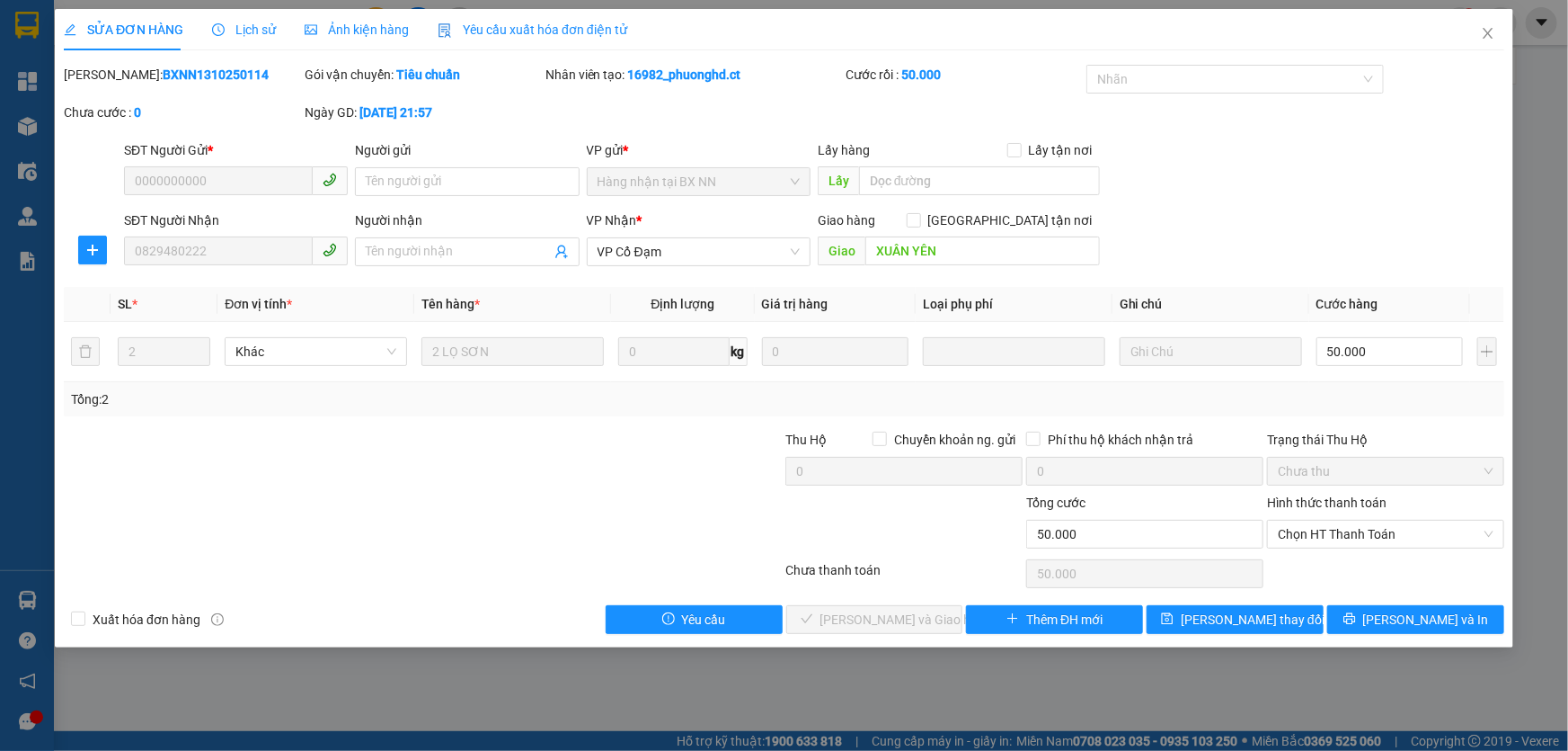
click at [1345, 382] on div "Tổng: 2" at bounding box center [784, 399] width 1440 height 34
click at [1347, 531] on span "Chọn HT Thanh Toán" at bounding box center [1385, 533] width 216 height 27
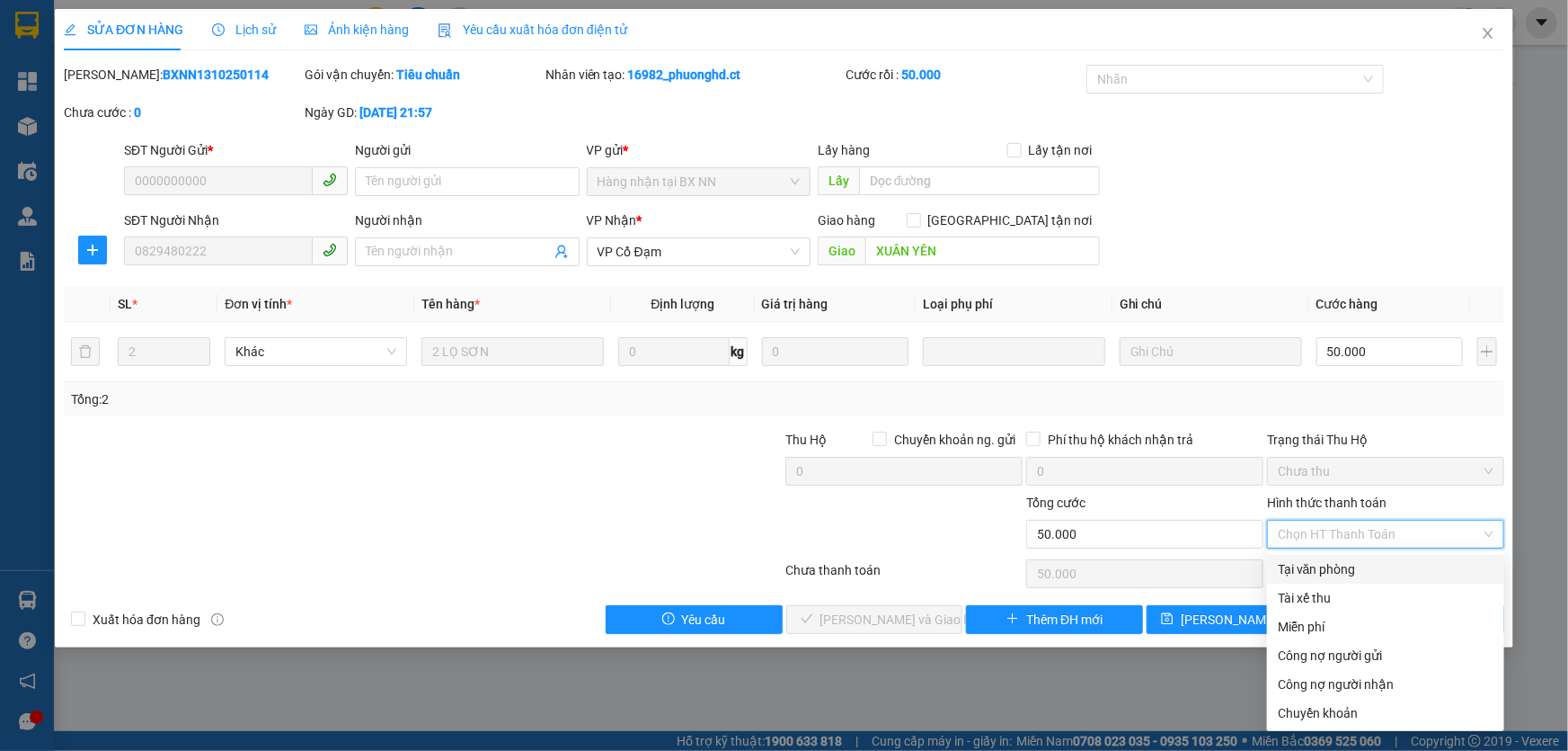
click at [1319, 567] on div "Tại văn phòng" at bounding box center [1385, 569] width 216 height 20
type input "0"
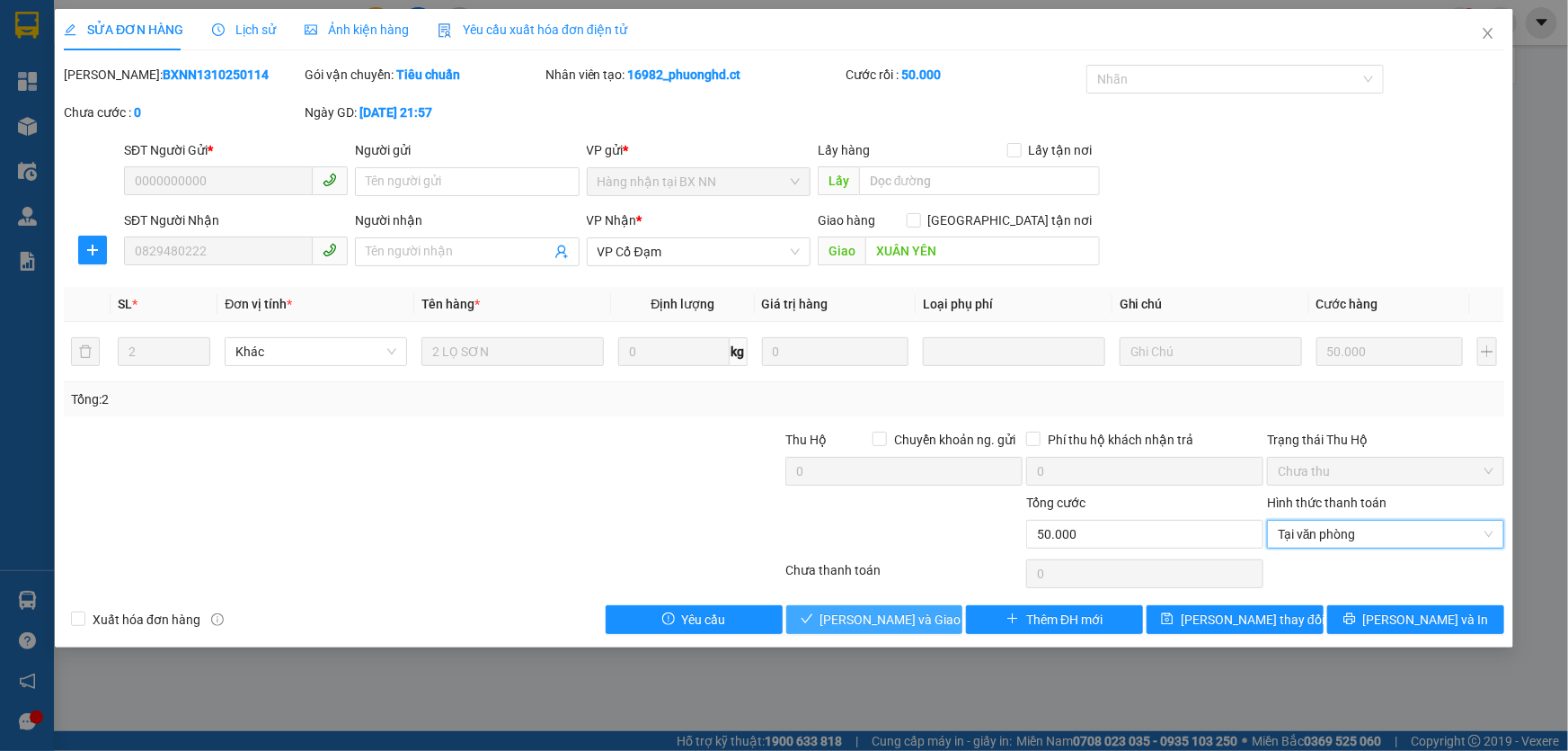
click at [864, 620] on span "[PERSON_NAME] và Giao hàng" at bounding box center [906, 619] width 173 height 20
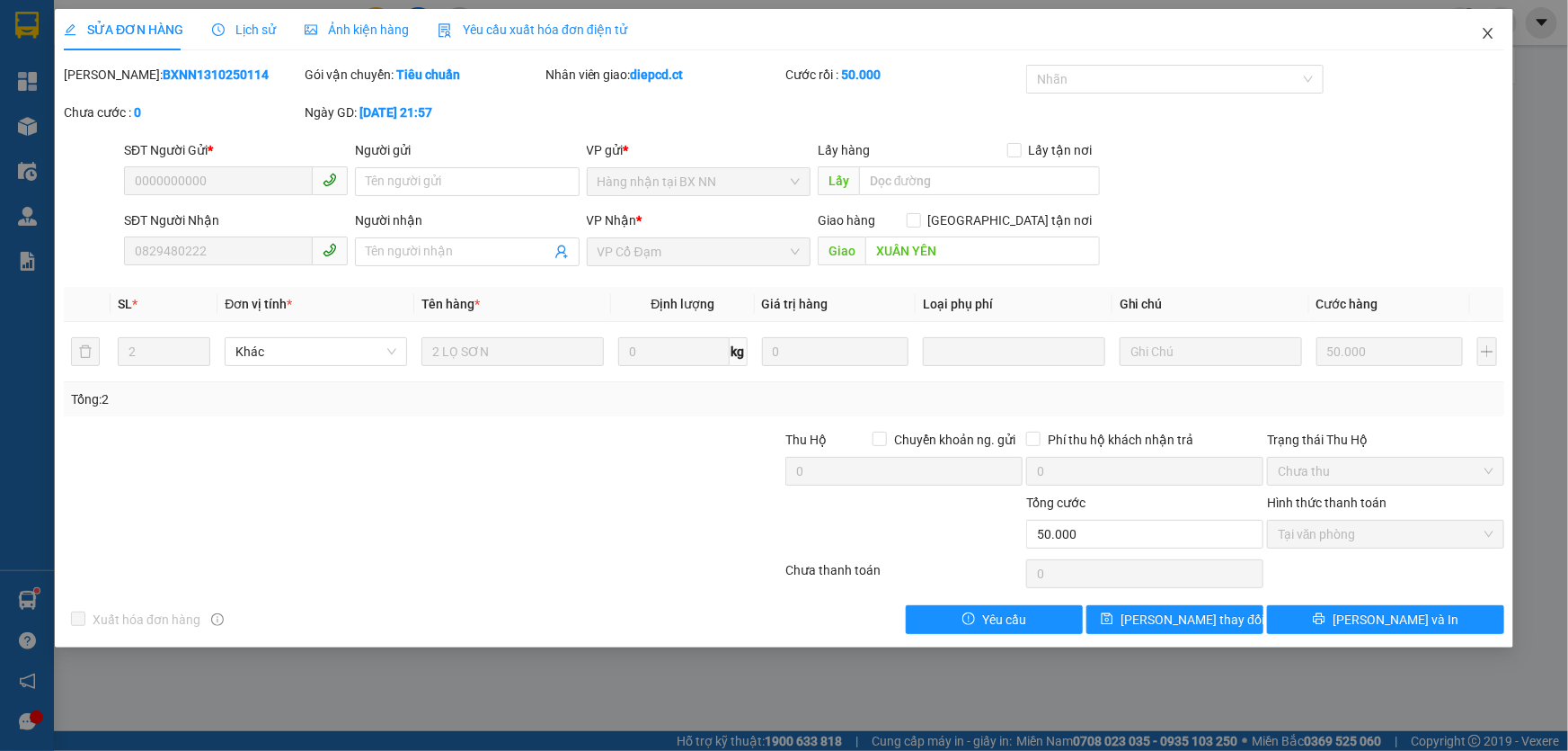
click at [1495, 33] on span "Close" at bounding box center [1487, 34] width 50 height 50
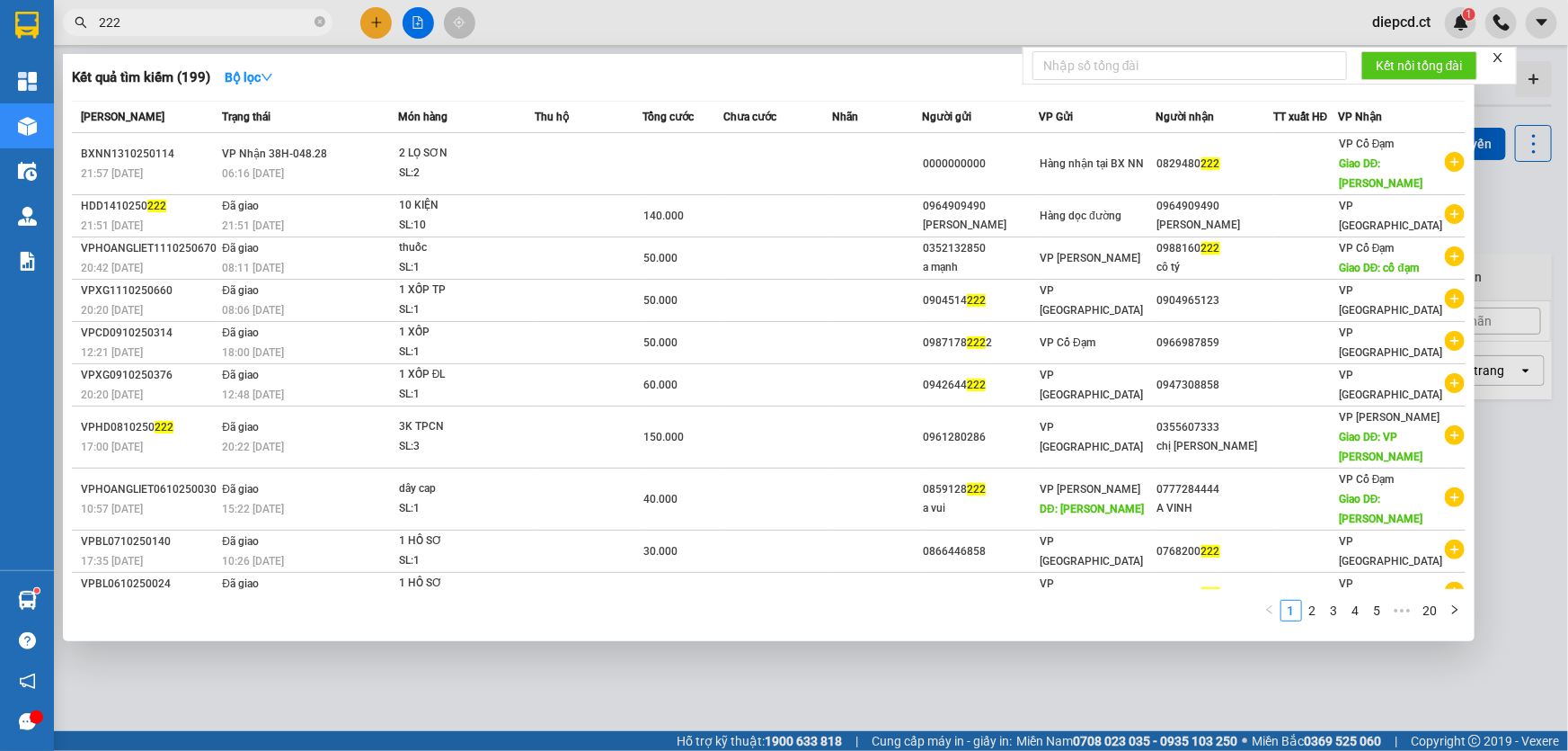
click at [163, 20] on input "222" at bounding box center [205, 23] width 212 height 20
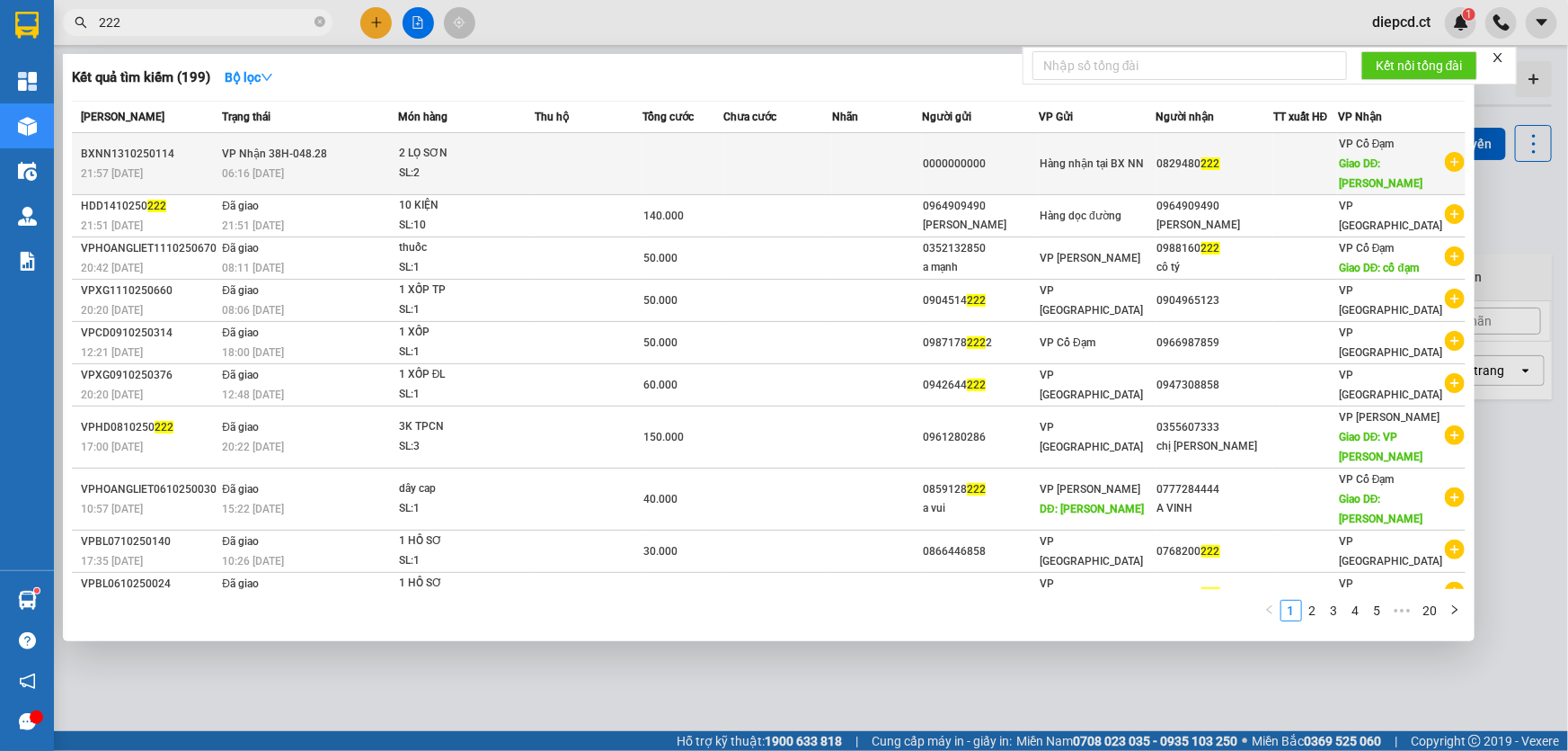
click at [442, 166] on div "SL: 2" at bounding box center [466, 174] width 135 height 20
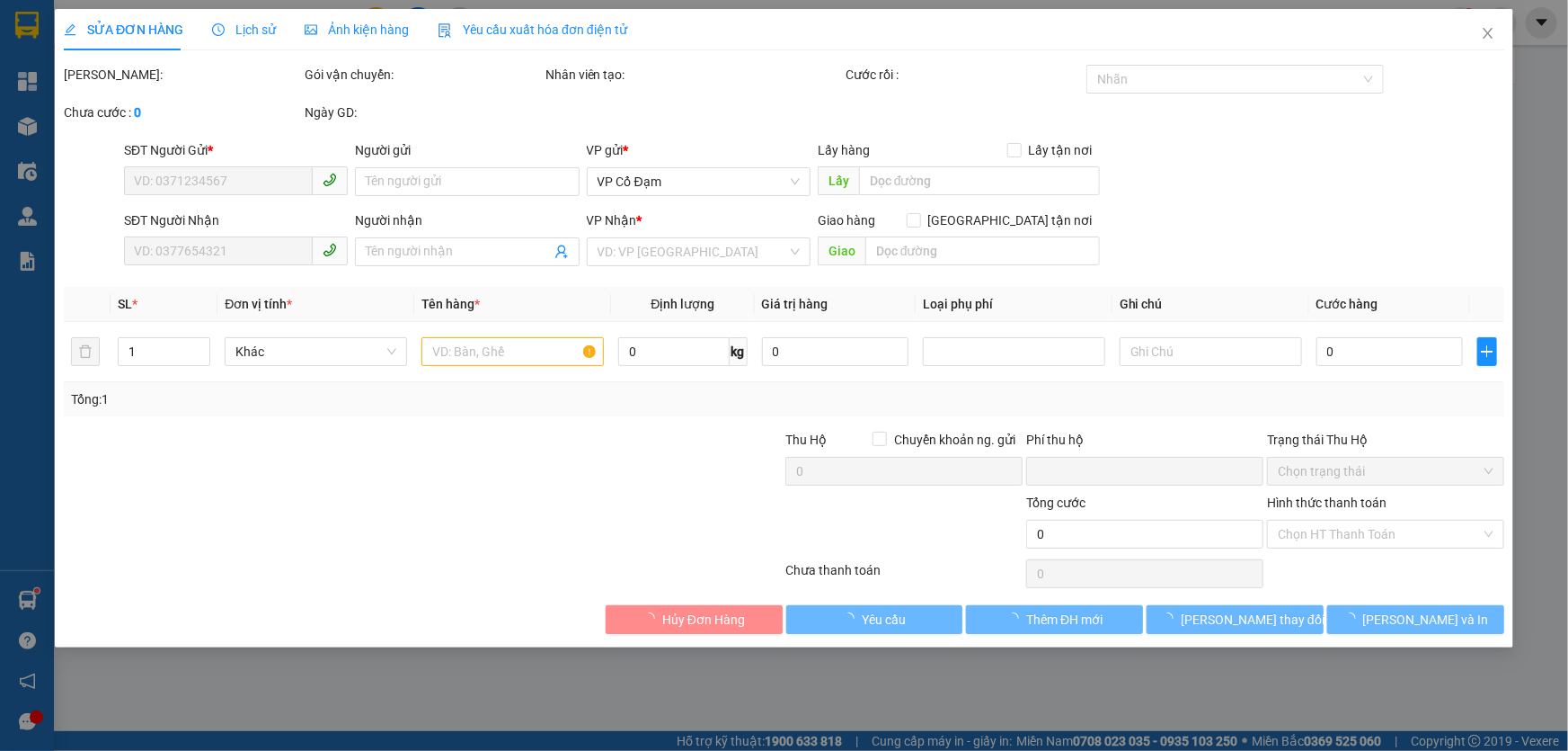
type input "0000000000"
type input "0829480222"
type input "XUÂN YÊN"
type input "0"
type input "50.000"
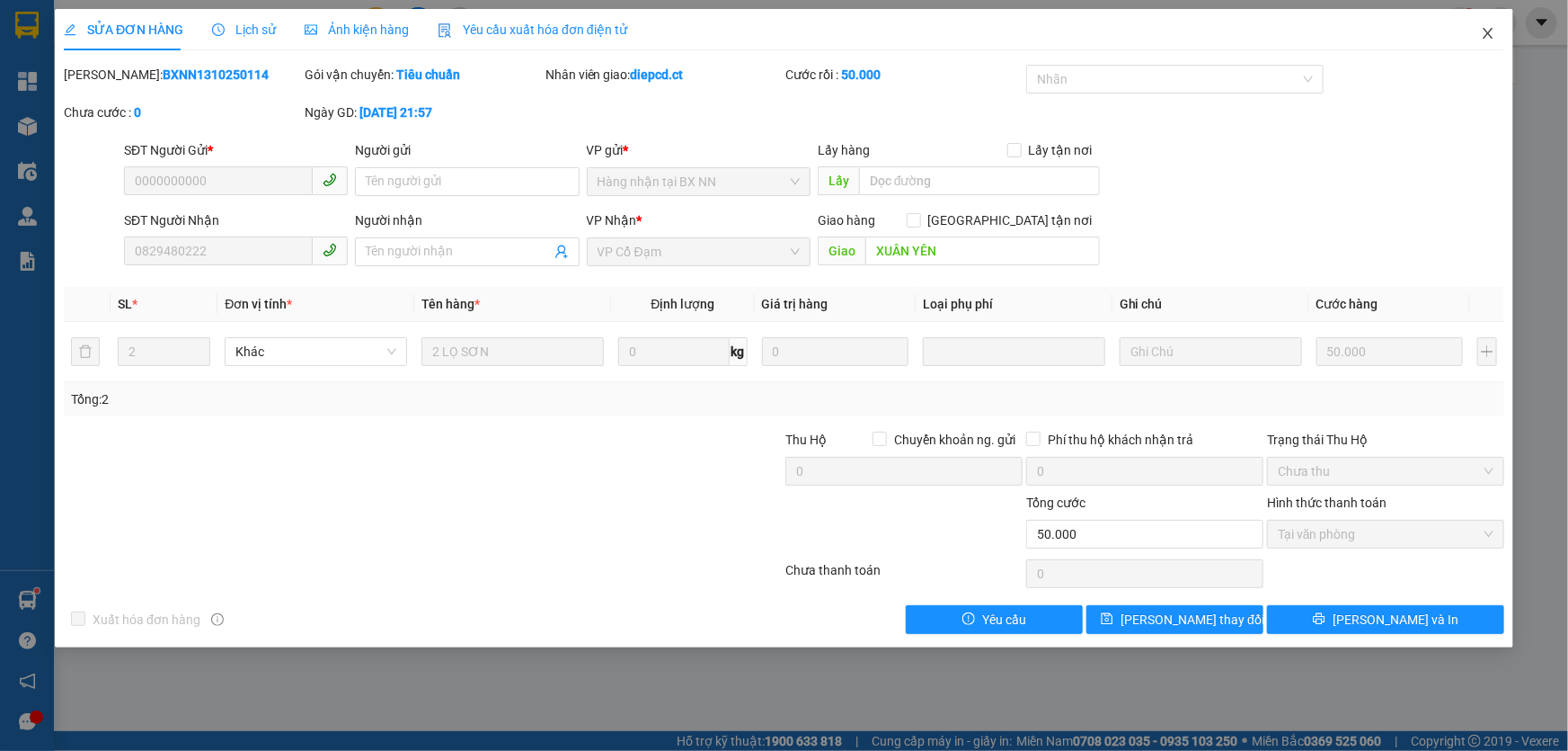
click at [1488, 39] on icon "close" at bounding box center [1487, 33] width 14 height 14
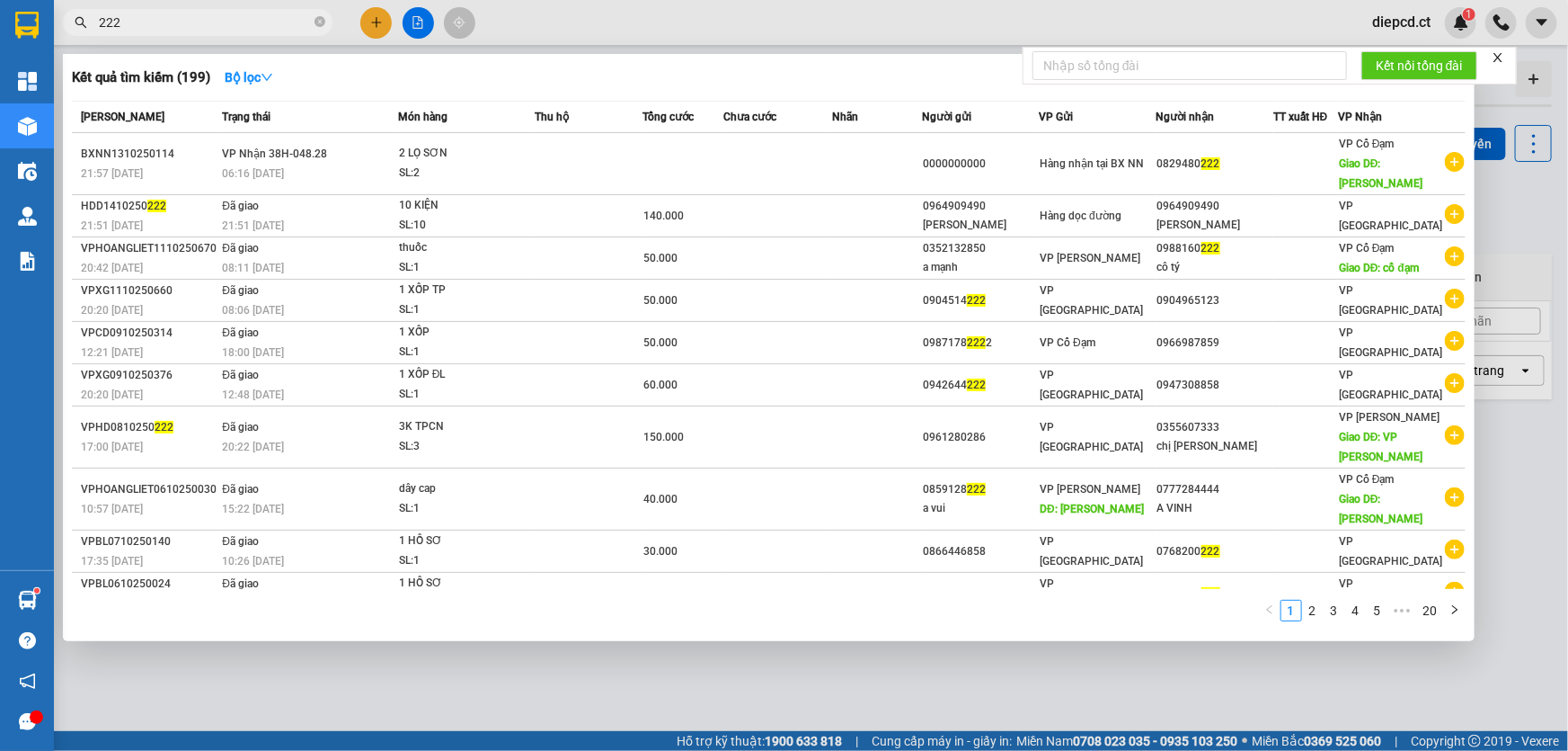
click at [202, 24] on input "222" at bounding box center [205, 23] width 212 height 20
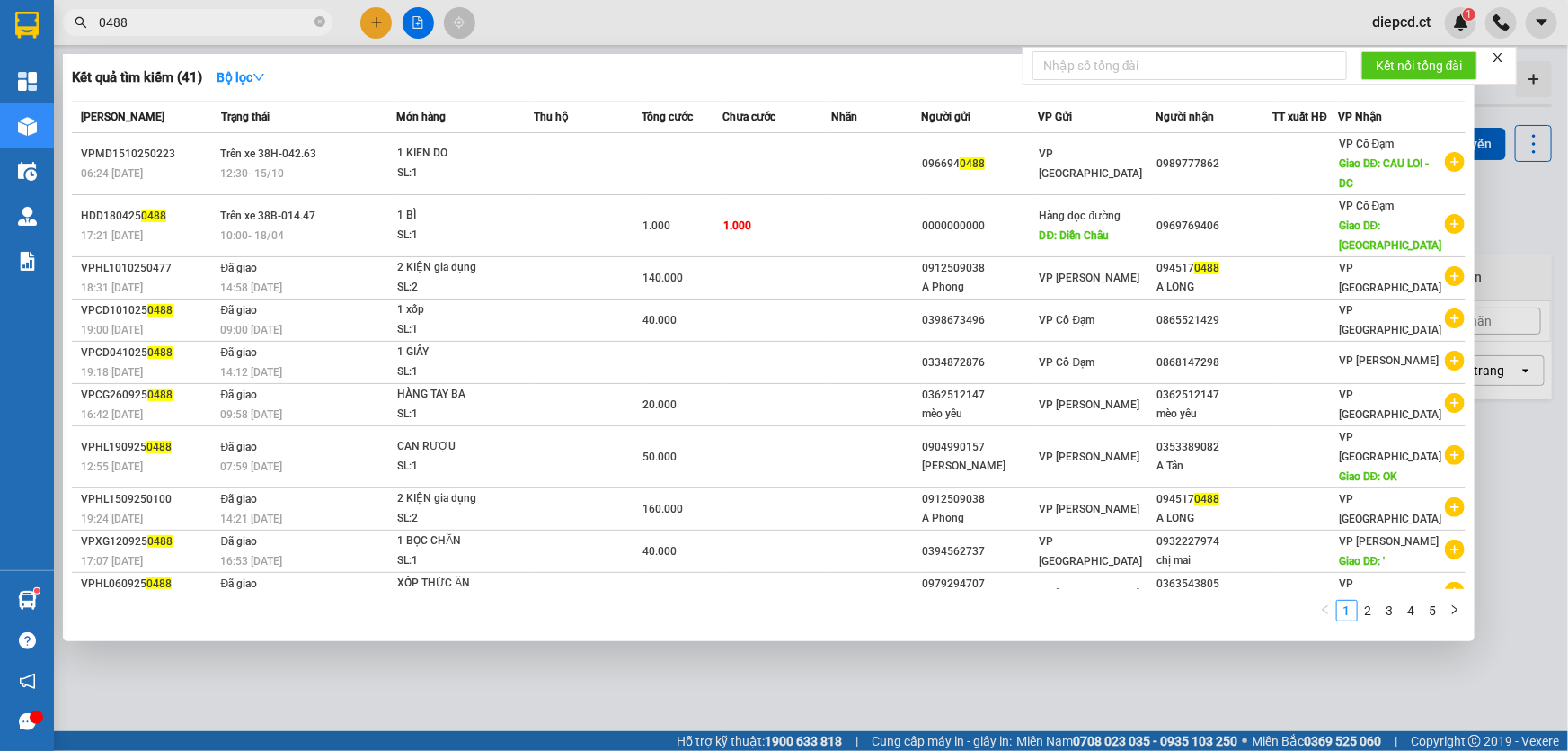
type input "0488"
